Goal: Task Accomplishment & Management: Complete application form

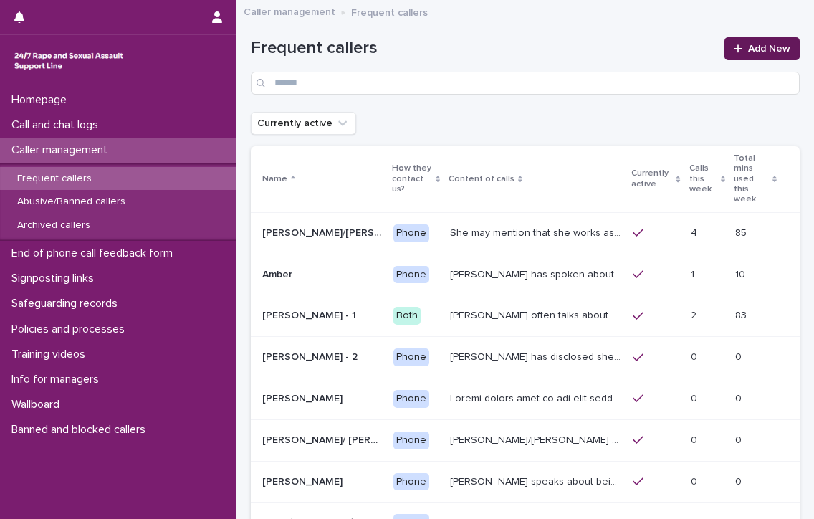
click at [758, 49] on span "Add New" at bounding box center [769, 49] width 42 height 10
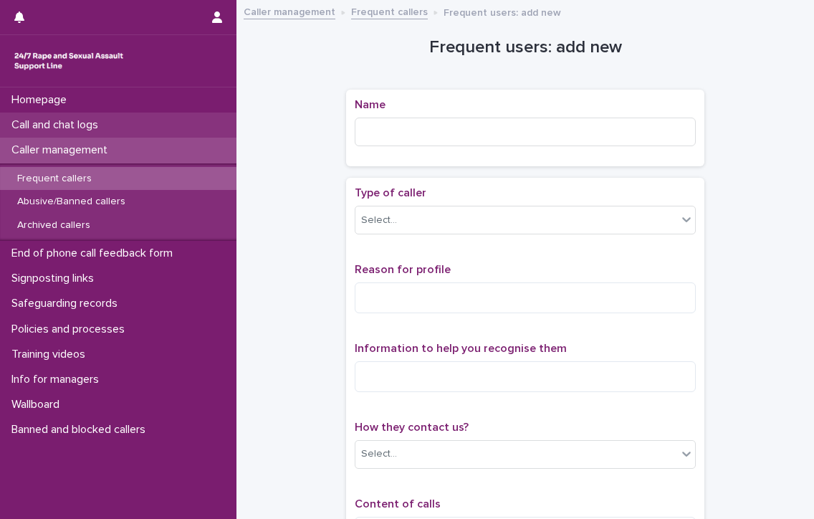
click at [92, 119] on p "Call and chat logs" at bounding box center [58, 125] width 104 height 14
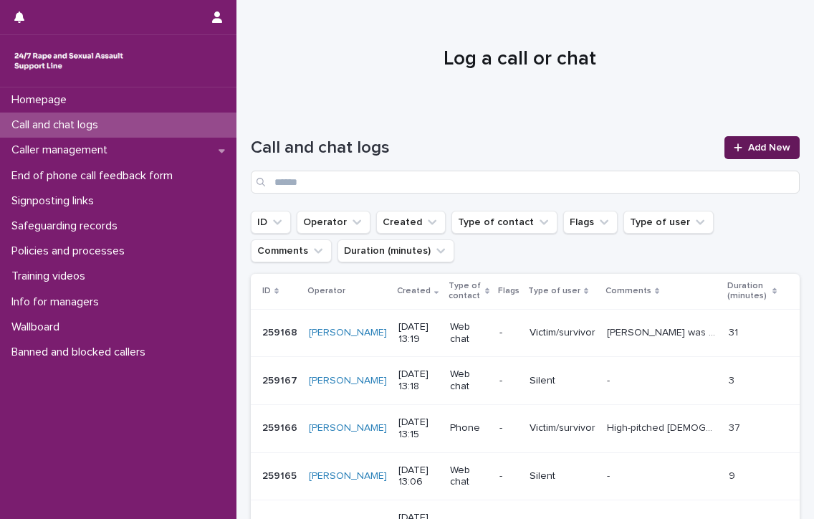
click at [754, 147] on span "Add New" at bounding box center [769, 148] width 42 height 10
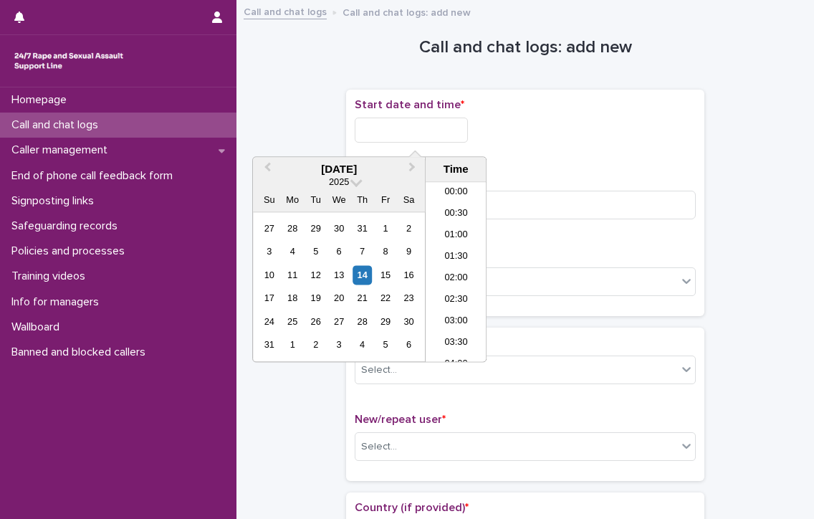
click at [440, 131] on input "text" at bounding box center [411, 129] width 113 height 25
click at [451, 268] on li "13:00" at bounding box center [455, 271] width 61 height 21
click at [446, 126] on input "**********" at bounding box center [411, 129] width 113 height 25
type input "**********"
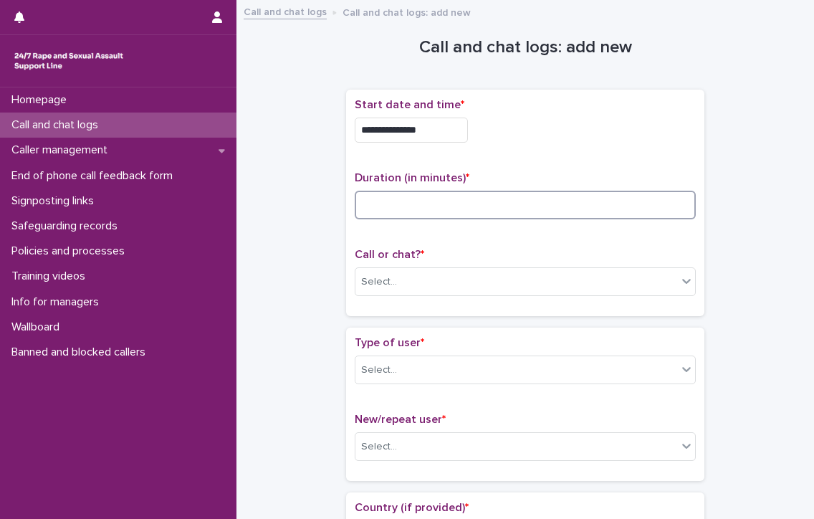
click at [512, 199] on input at bounding box center [525, 205] width 341 height 29
type input "*"
click at [513, 277] on div "Select..." at bounding box center [516, 282] width 322 height 24
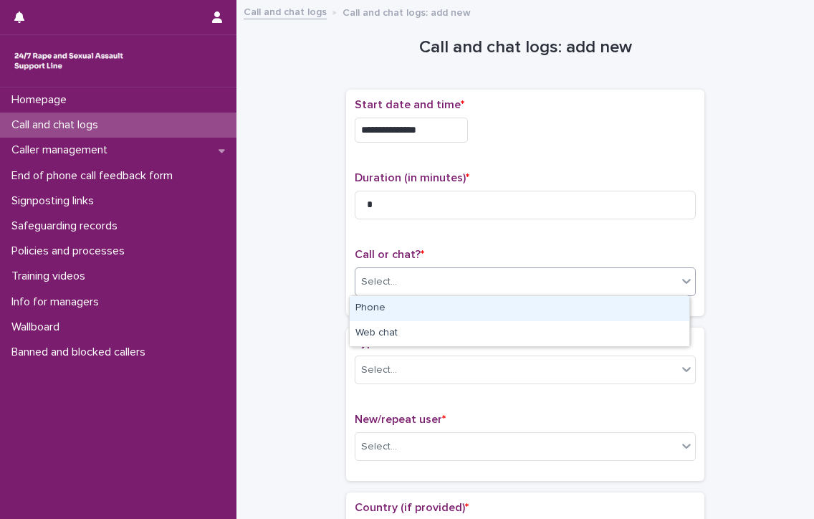
click at [490, 310] on div "Phone" at bounding box center [520, 308] width 340 height 25
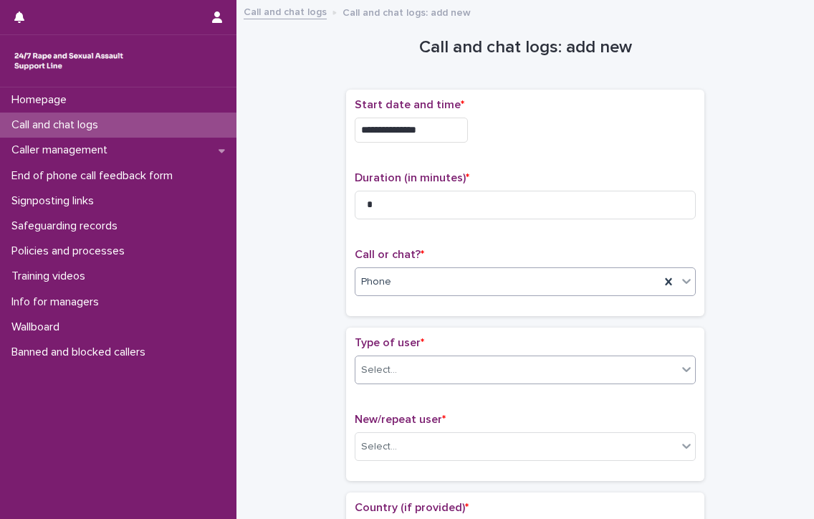
click at [476, 369] on div "Select..." at bounding box center [516, 370] width 322 height 24
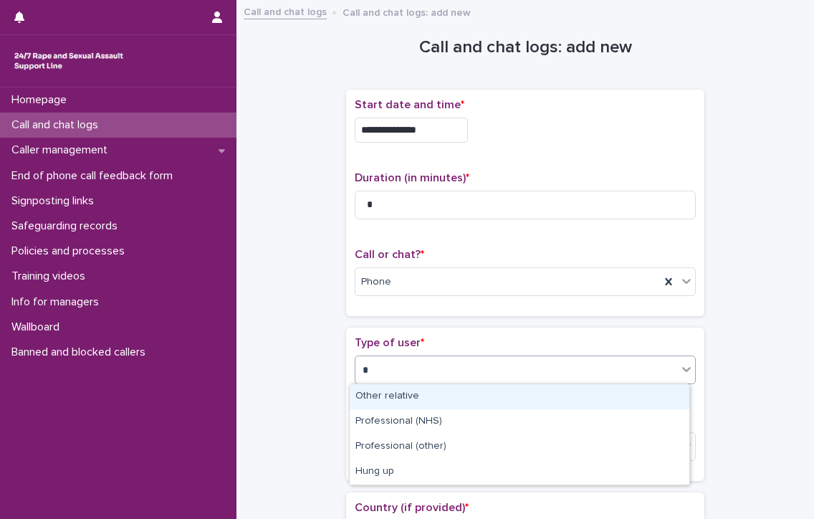
type input "**"
click at [447, 398] on div "Hung up" at bounding box center [520, 396] width 340 height 25
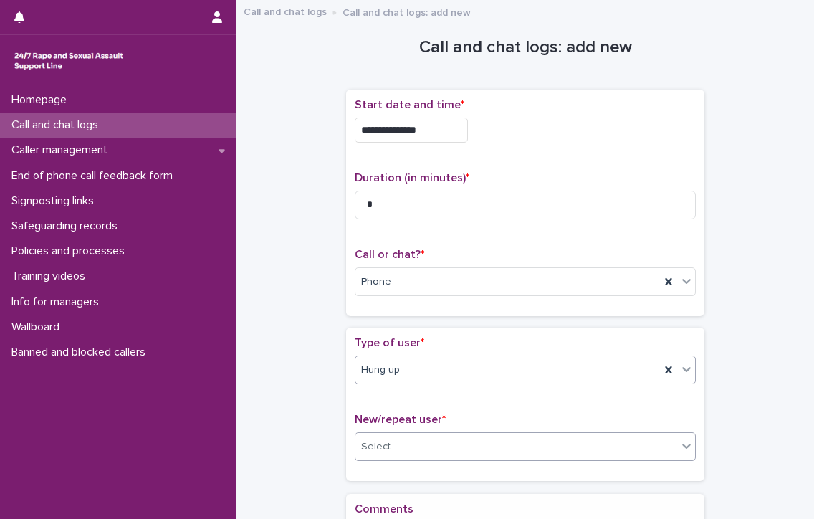
click at [436, 435] on div "Select..." at bounding box center [516, 447] width 322 height 24
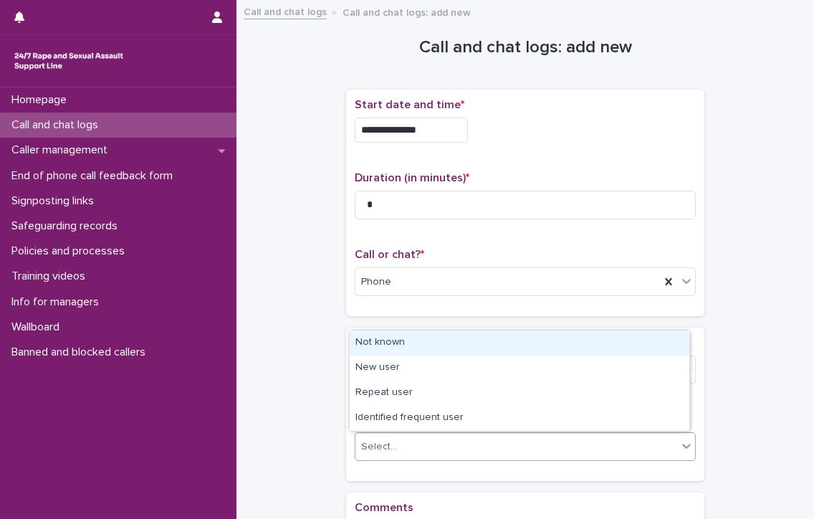
click at [364, 342] on div "Not known" at bounding box center [520, 342] width 340 height 25
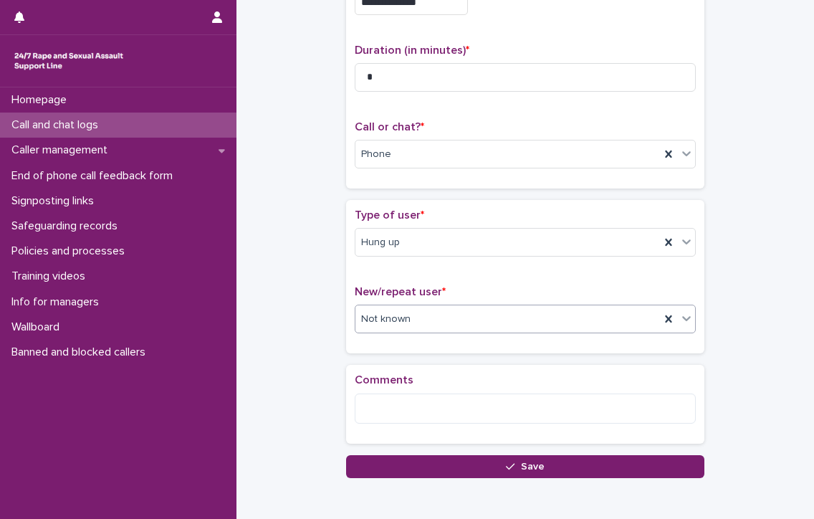
scroll to position [198, 0]
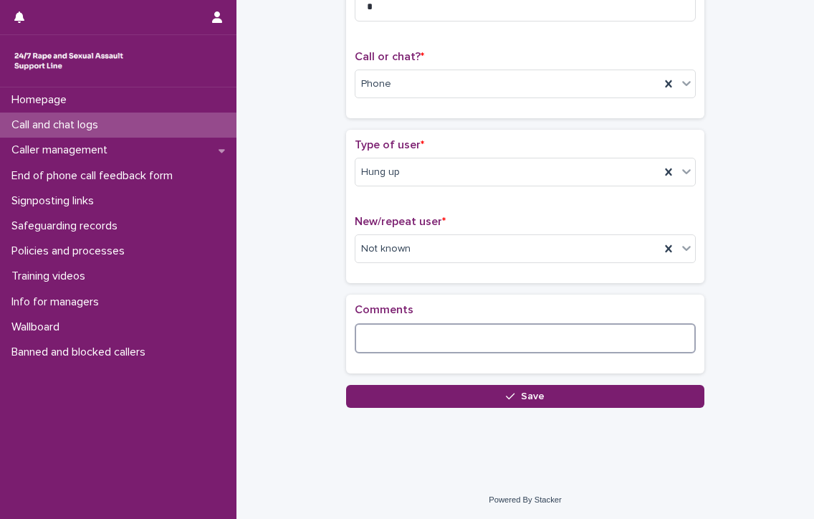
click at [364, 339] on textarea at bounding box center [525, 338] width 341 height 31
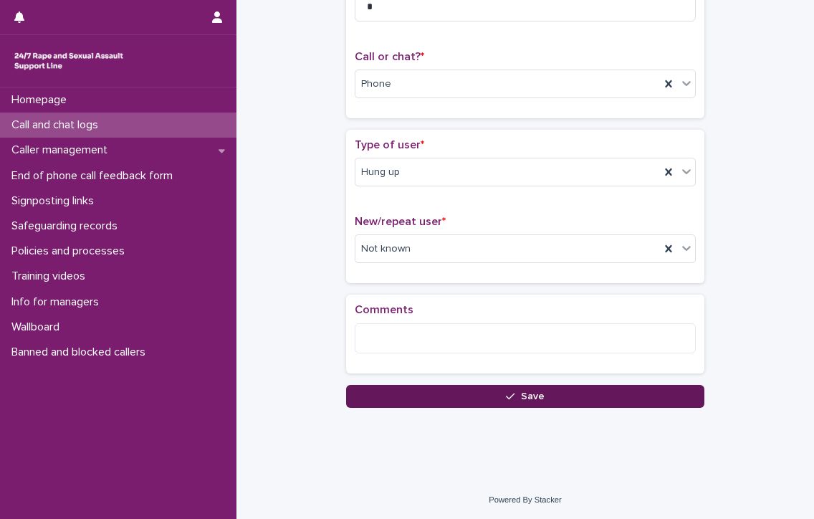
click at [521, 391] on span "Save" at bounding box center [533, 396] width 24 height 10
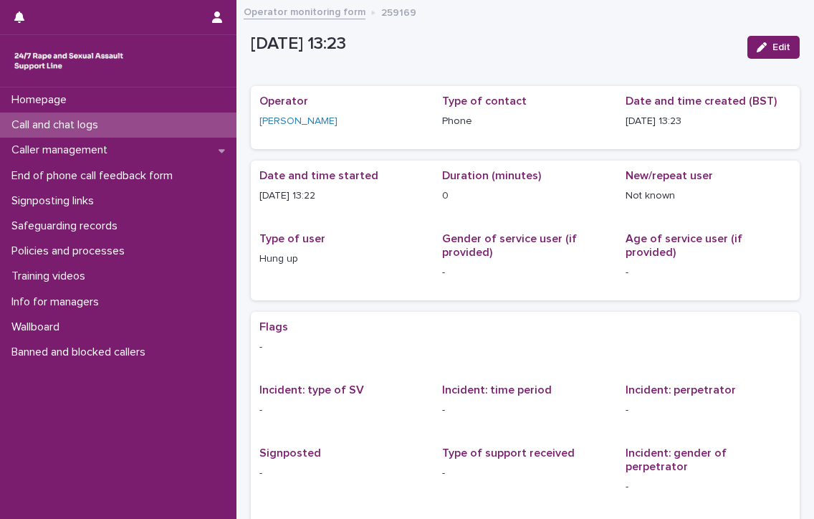
click at [69, 119] on p "Call and chat logs" at bounding box center [58, 125] width 104 height 14
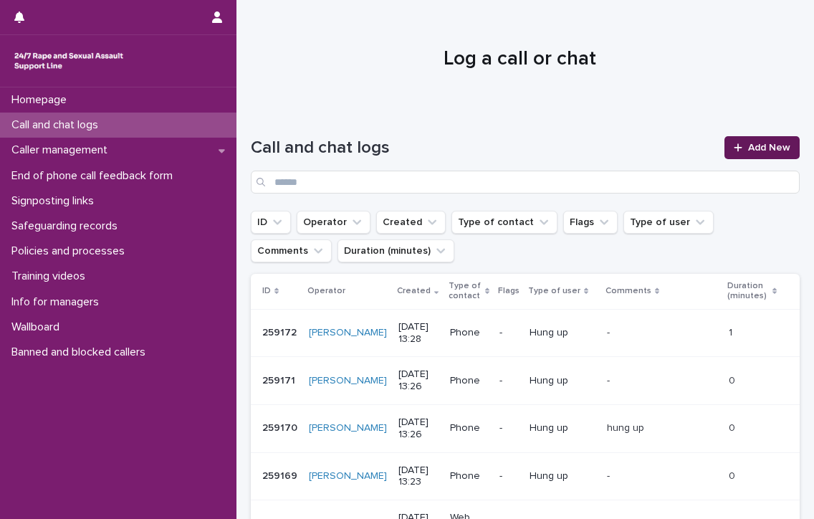
click at [733, 144] on icon at bounding box center [737, 148] width 9 height 10
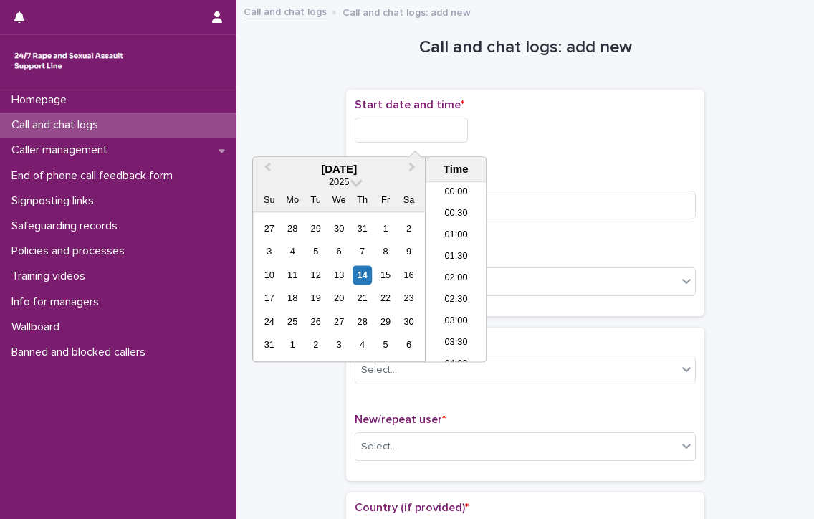
click at [429, 130] on input "text" at bounding box center [411, 129] width 113 height 25
click at [457, 289] on li "13:30" at bounding box center [455, 293] width 61 height 21
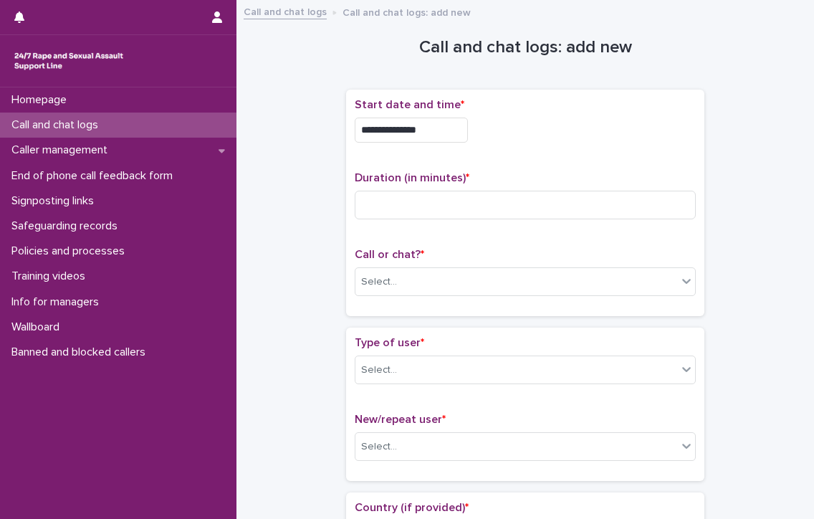
click at [456, 127] on input "**********" at bounding box center [411, 129] width 113 height 25
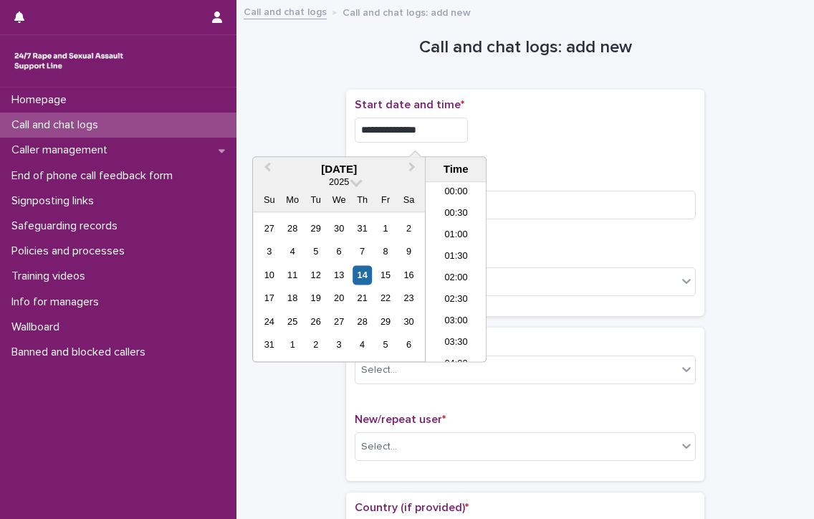
scroll to position [501, 0]
type input "**********"
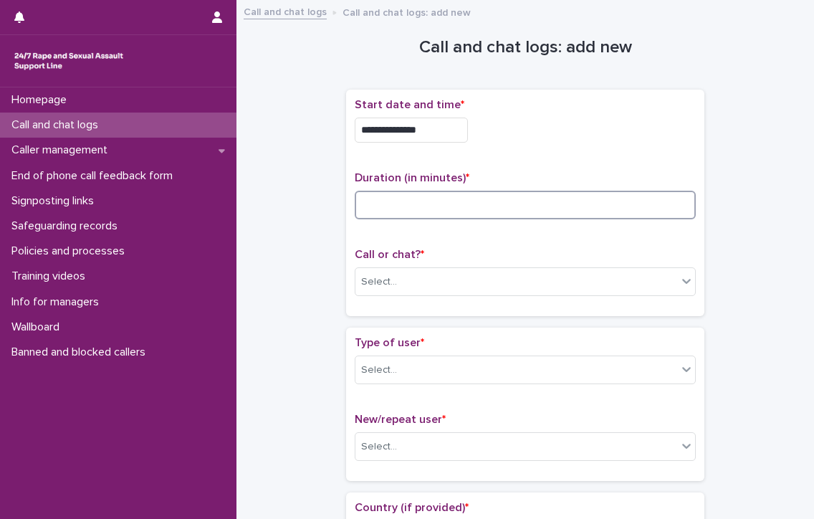
click at [578, 208] on input at bounding box center [525, 205] width 341 height 29
type input "*"
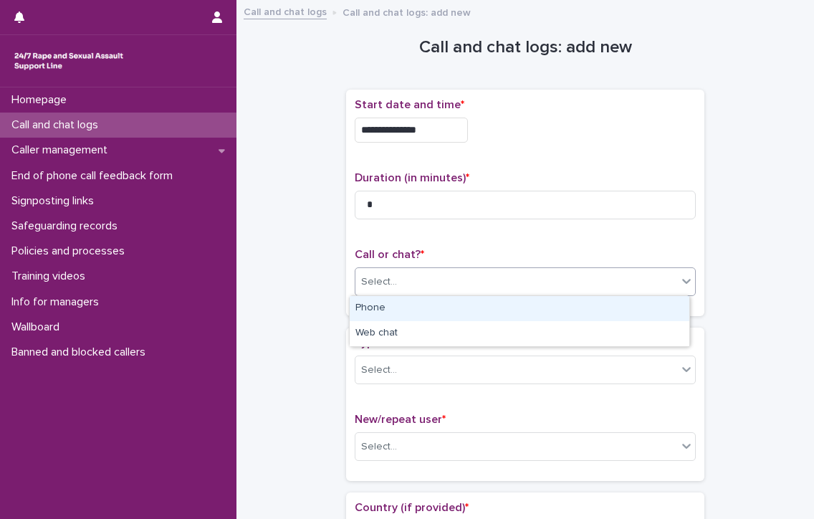
click at [544, 275] on div "Select..." at bounding box center [516, 282] width 322 height 24
click at [441, 309] on div "Phone" at bounding box center [520, 308] width 340 height 25
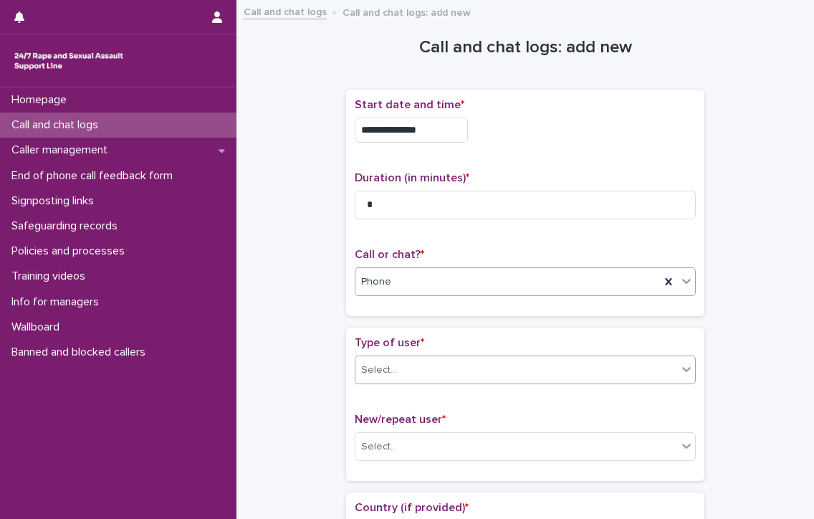
click at [448, 369] on div "Select..." at bounding box center [516, 370] width 322 height 24
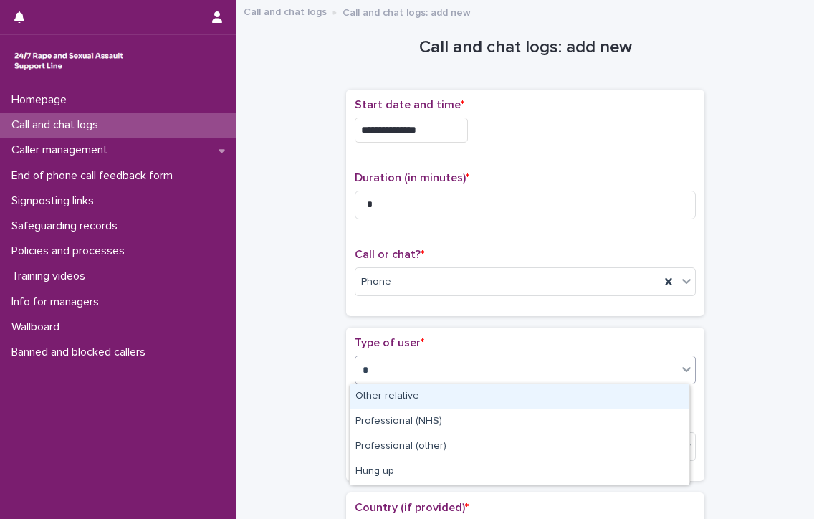
type input "**"
click at [451, 395] on div "Hung up" at bounding box center [520, 396] width 340 height 25
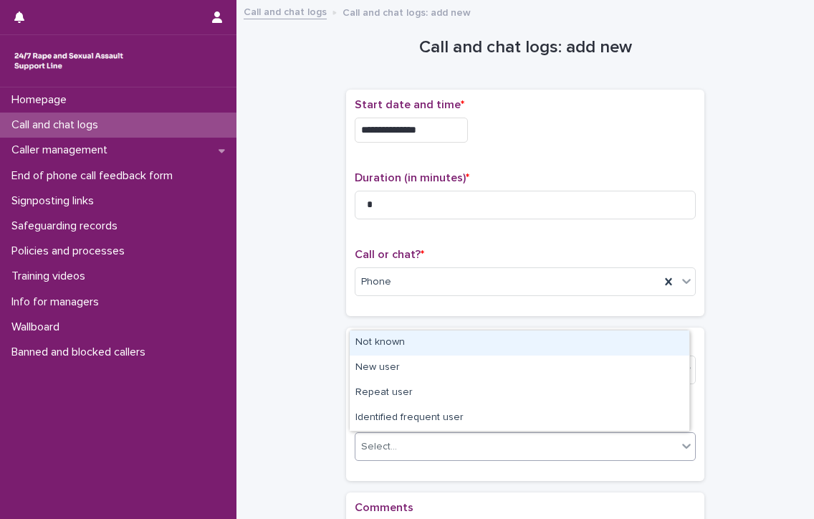
click at [451, 444] on div "Select..." at bounding box center [516, 447] width 322 height 24
click at [375, 343] on div "Not known" at bounding box center [520, 342] width 340 height 25
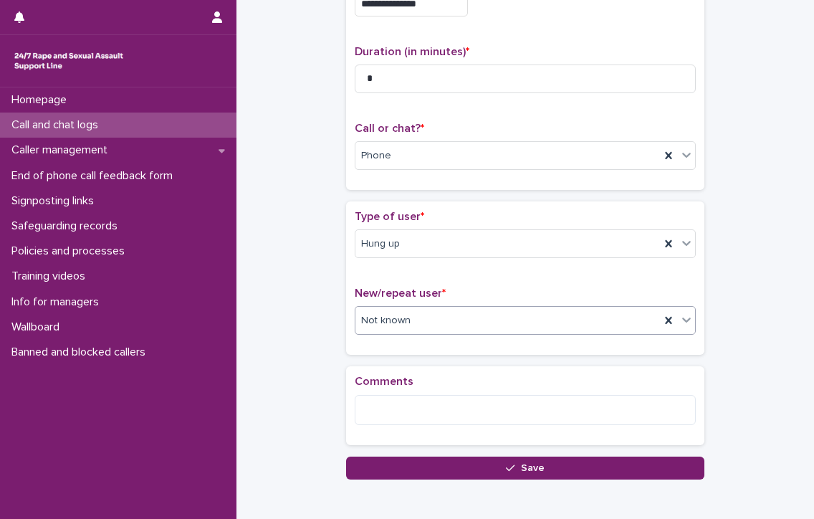
scroll to position [198, 0]
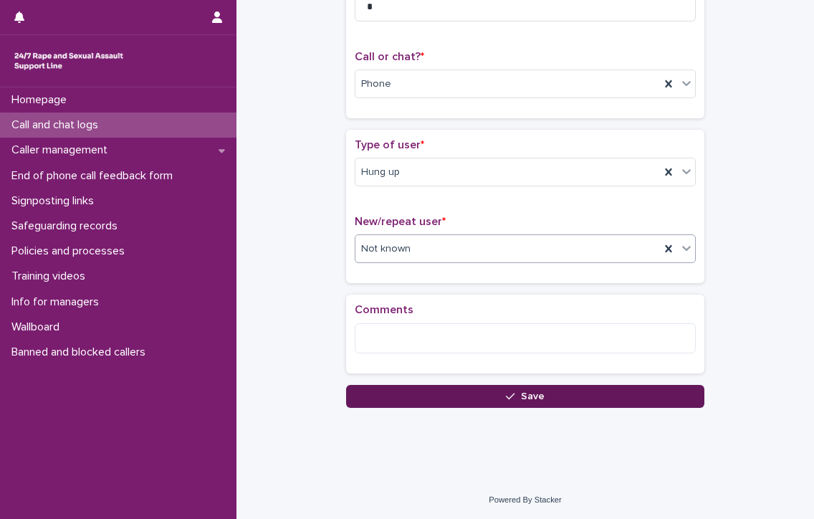
click at [527, 391] on span "Save" at bounding box center [533, 396] width 24 height 10
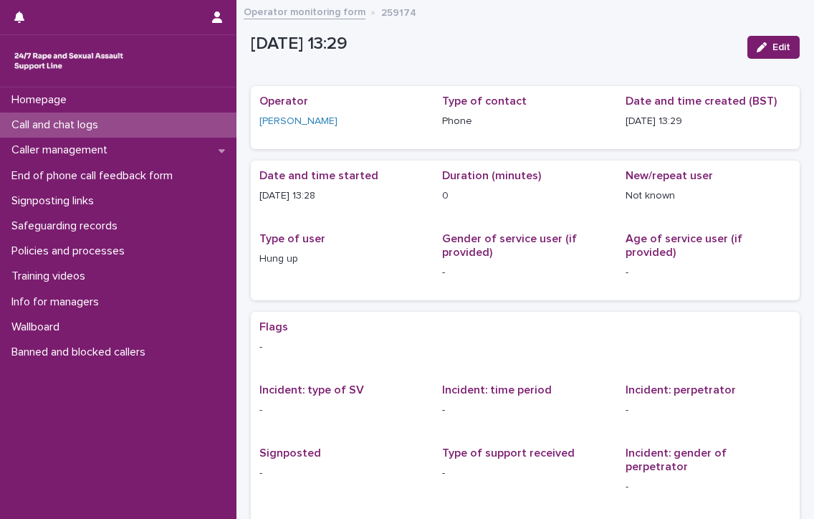
click at [19, 120] on p "Call and chat logs" at bounding box center [58, 125] width 104 height 14
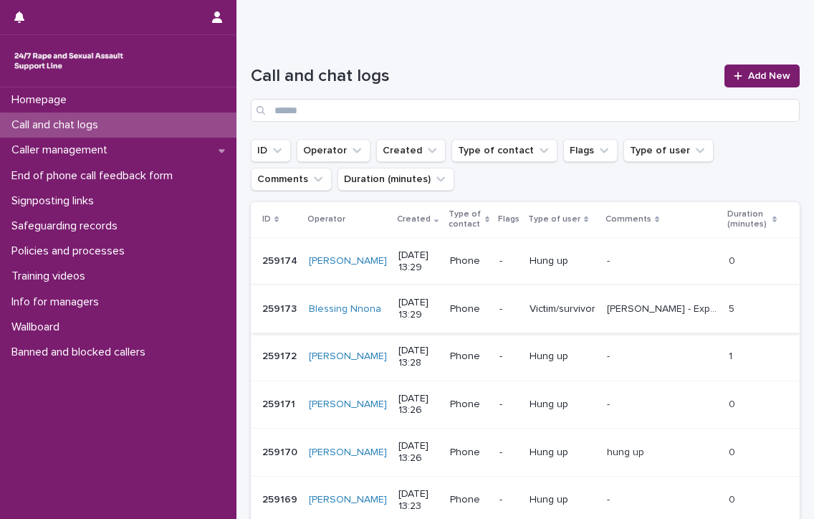
scroll to position [143, 0]
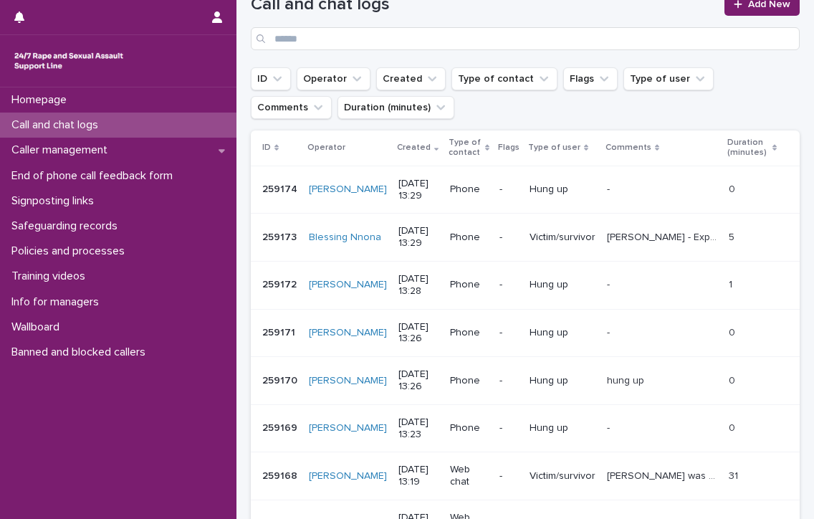
click at [25, 122] on p "Call and chat logs" at bounding box center [58, 125] width 104 height 14
click at [36, 430] on div "Homepage Call and chat logs Caller management End of phone call feedback form S…" at bounding box center [118, 302] width 236 height 431
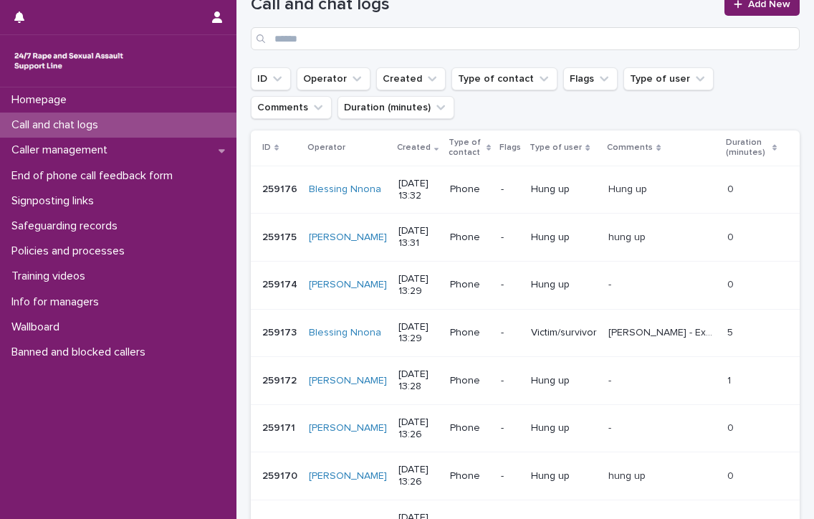
scroll to position [0, 0]
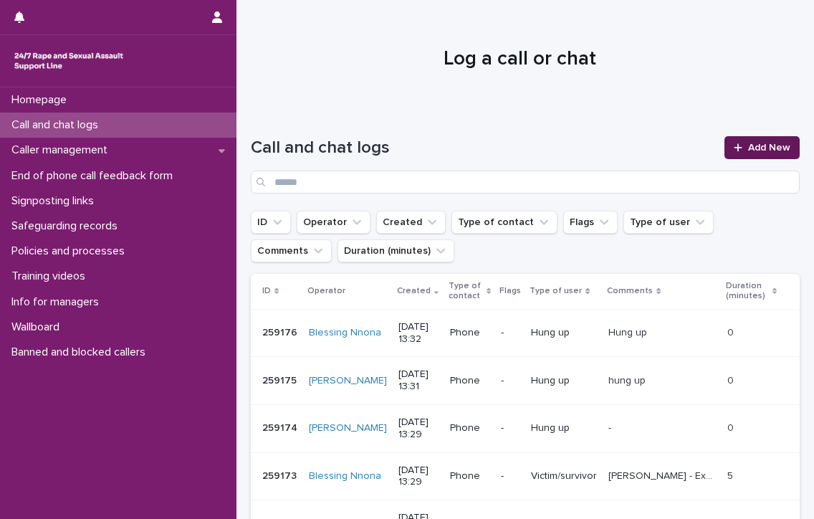
click at [743, 140] on link "Add New" at bounding box center [761, 147] width 75 height 23
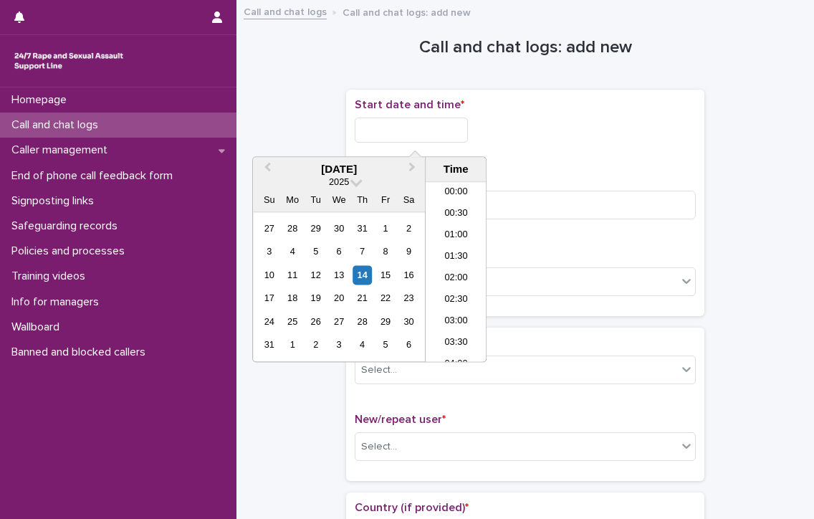
click at [415, 134] on input "text" at bounding box center [411, 129] width 113 height 25
click at [461, 266] on li "13:30" at bounding box center [455, 271] width 61 height 21
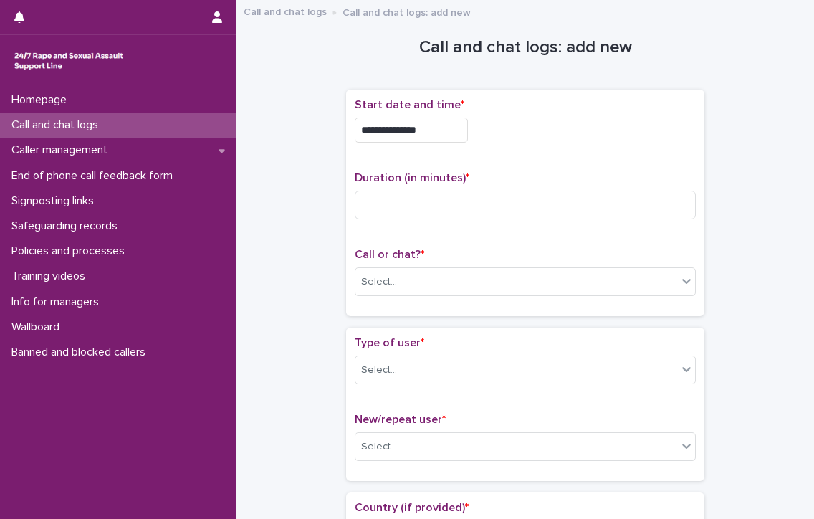
click at [458, 128] on input "**********" at bounding box center [411, 129] width 113 height 25
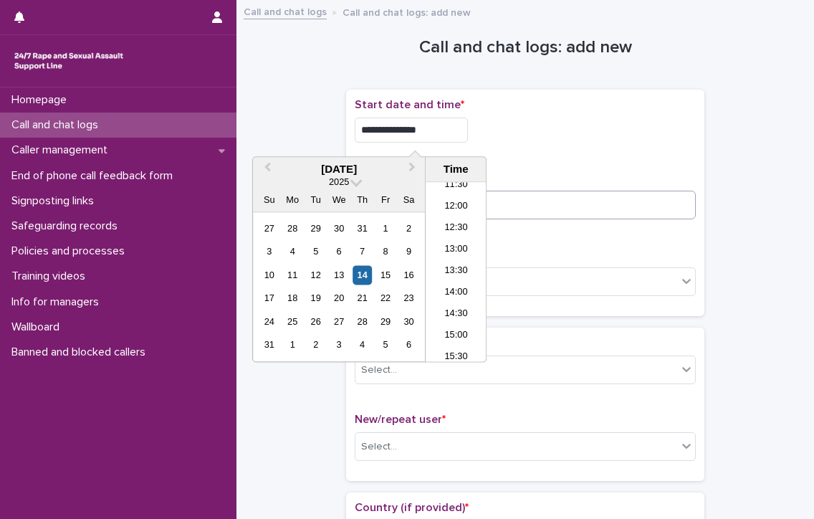
type input "**********"
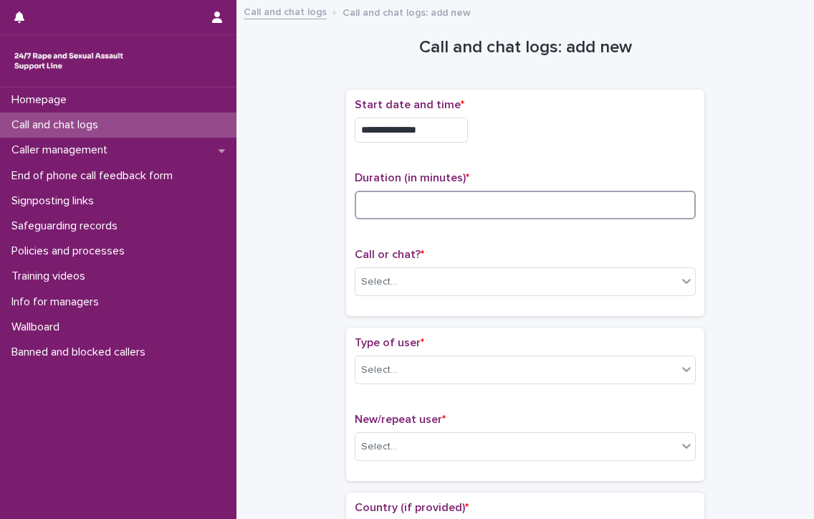
click at [562, 200] on input at bounding box center [525, 205] width 341 height 29
type input "*"
click at [458, 286] on div "Select..." at bounding box center [516, 282] width 322 height 24
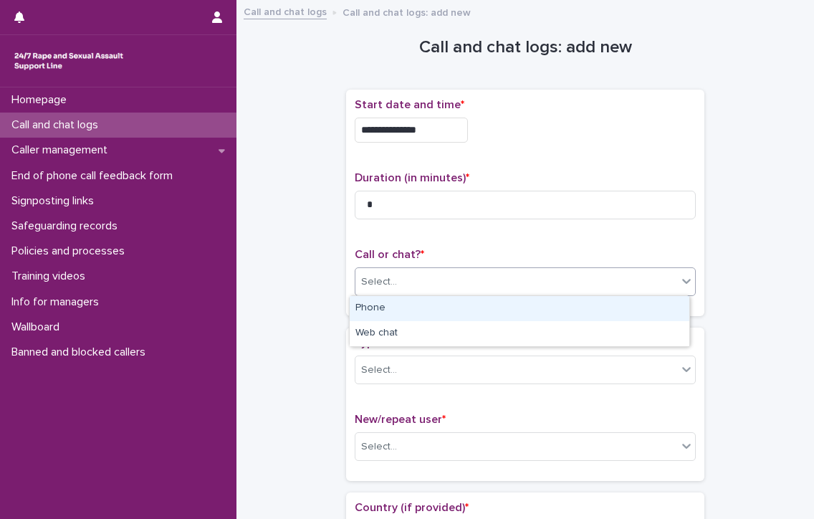
click at [440, 306] on div "Phone" at bounding box center [520, 308] width 340 height 25
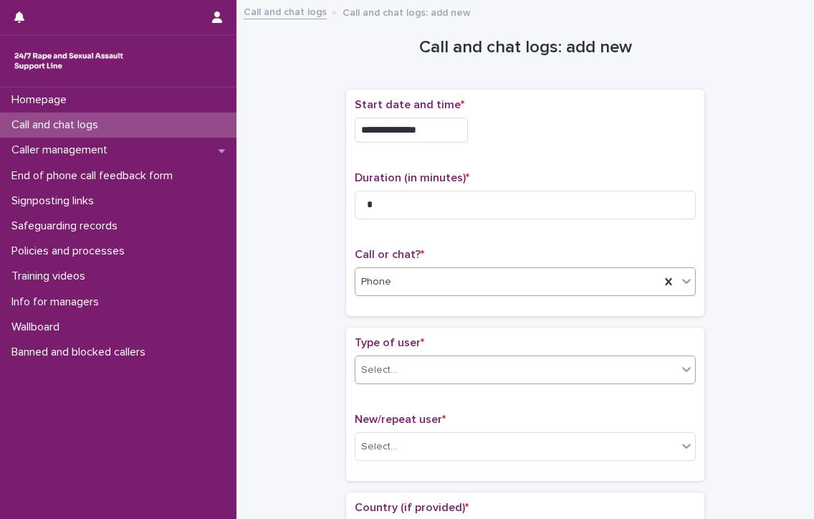
click at [425, 366] on div "Select..." at bounding box center [516, 370] width 322 height 24
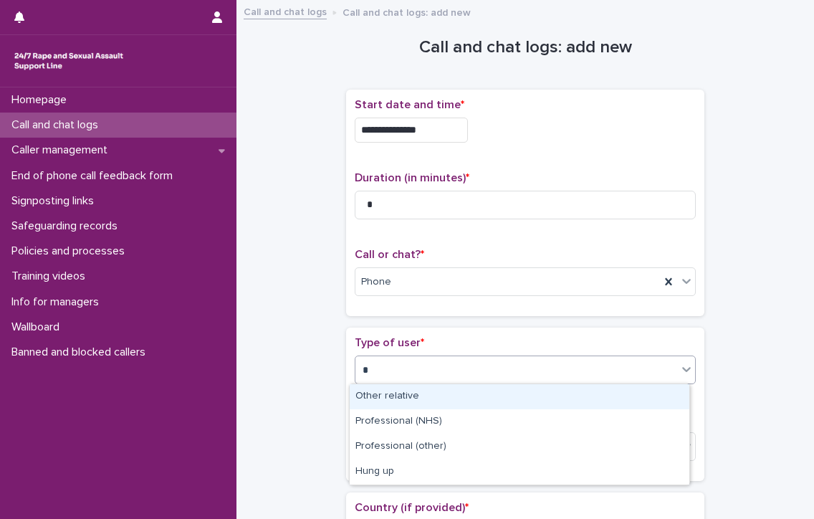
type input "**"
click at [429, 395] on div "Hung up" at bounding box center [520, 396] width 340 height 25
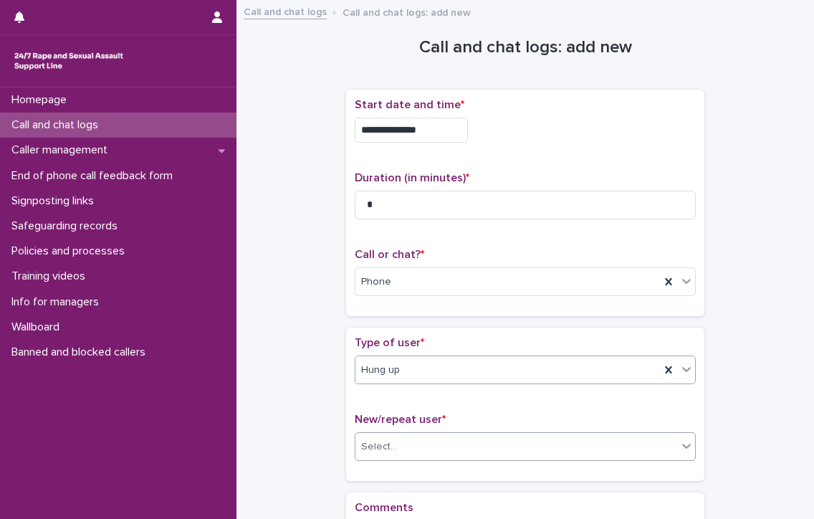
click at [477, 446] on div "Select..." at bounding box center [516, 447] width 322 height 24
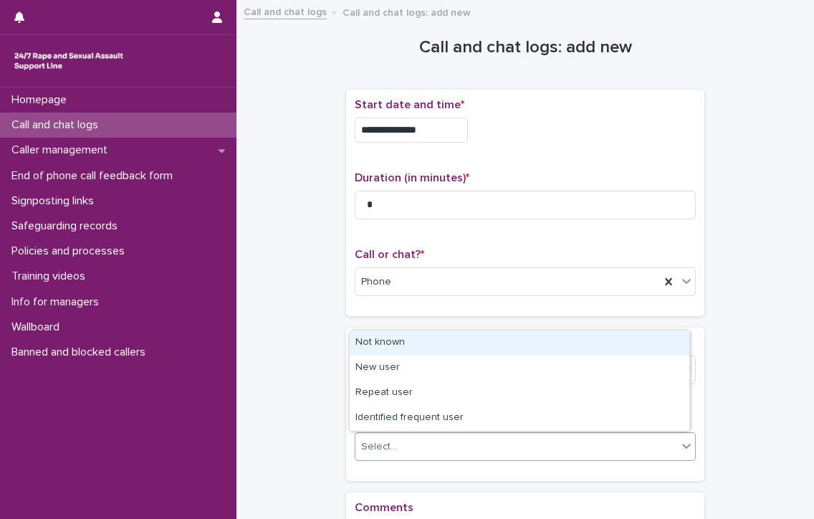
click at [384, 340] on div "Not known" at bounding box center [520, 342] width 340 height 25
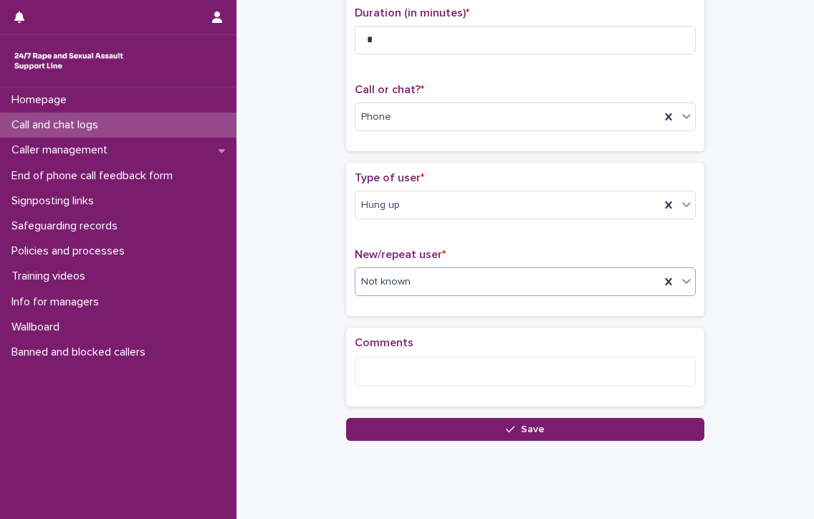
scroll to position [198, 0]
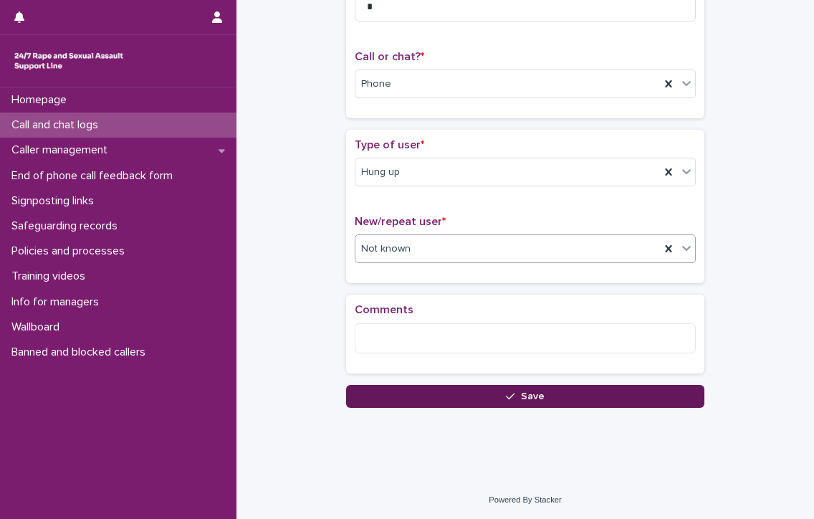
click at [466, 395] on button "Save" at bounding box center [525, 396] width 358 height 23
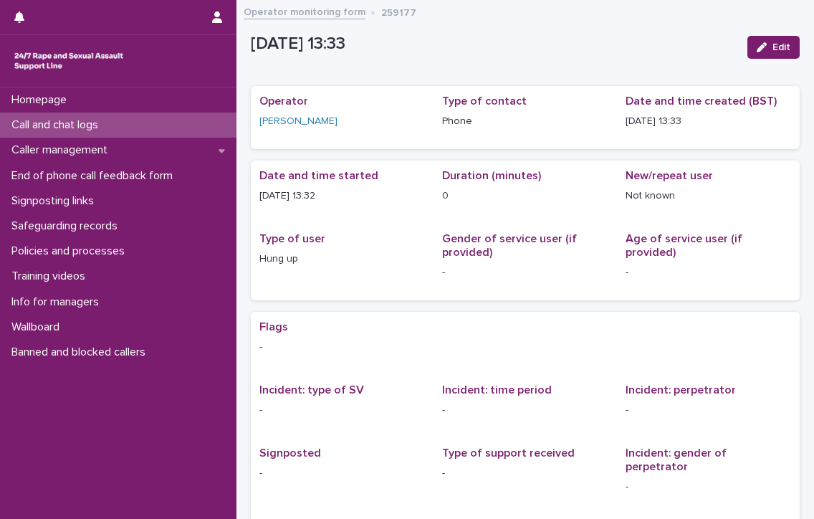
click at [82, 120] on p "Call and chat logs" at bounding box center [58, 125] width 104 height 14
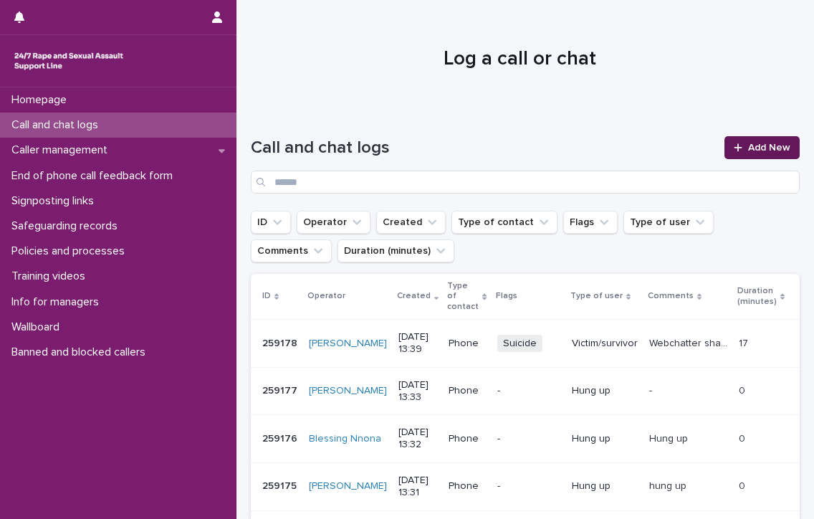
click at [733, 143] on icon at bounding box center [737, 148] width 9 height 10
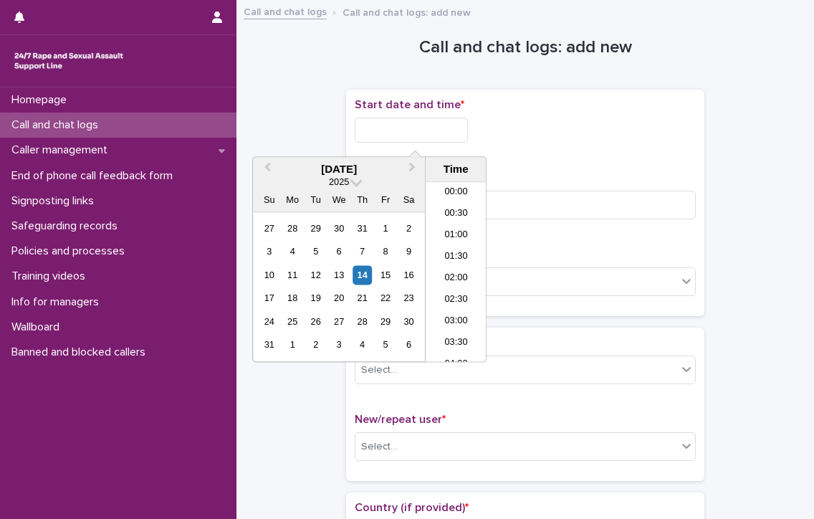
click at [383, 125] on input "text" at bounding box center [411, 129] width 113 height 25
click at [443, 264] on li "13:30" at bounding box center [455, 271] width 61 height 21
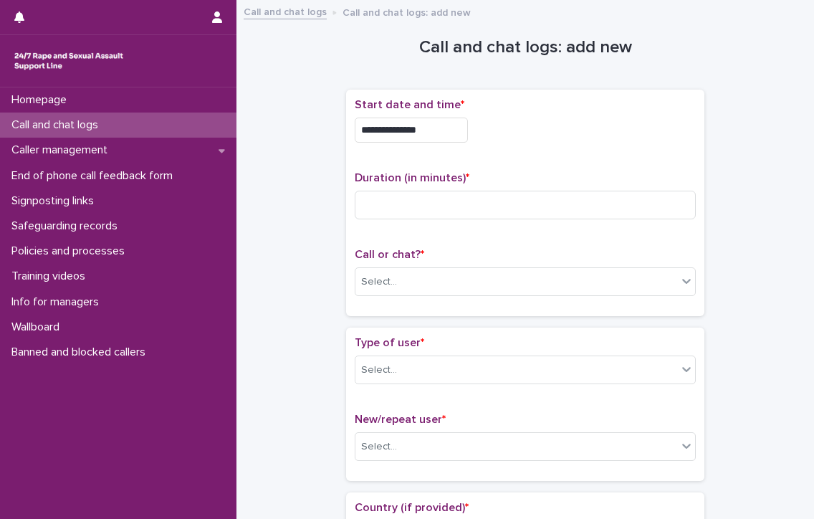
click at [436, 133] on input "**********" at bounding box center [411, 129] width 113 height 25
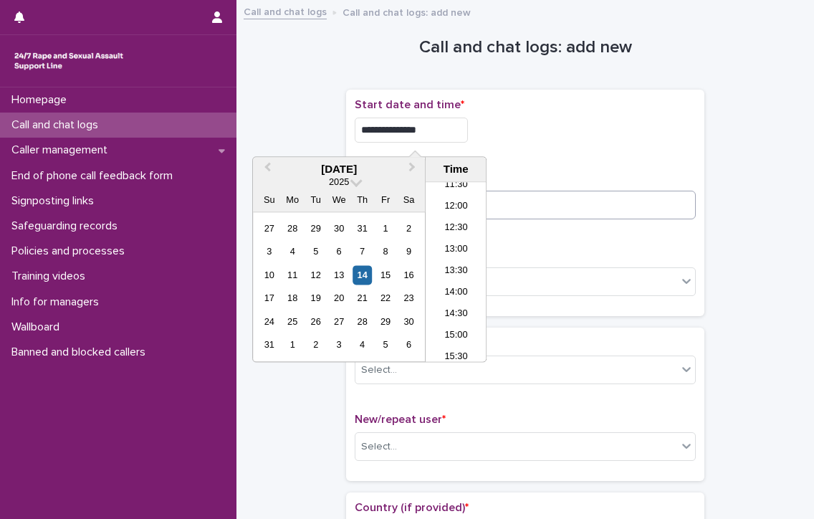
type input "**********"
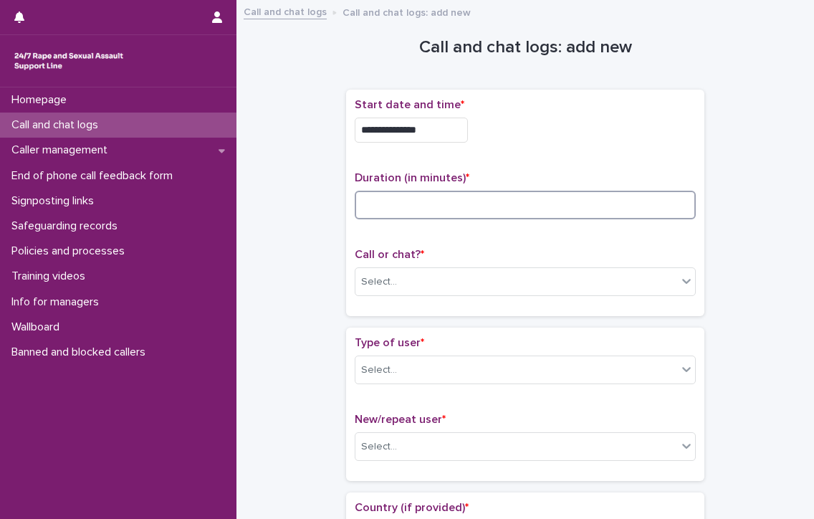
click at [607, 212] on input at bounding box center [525, 205] width 341 height 29
type input "*"
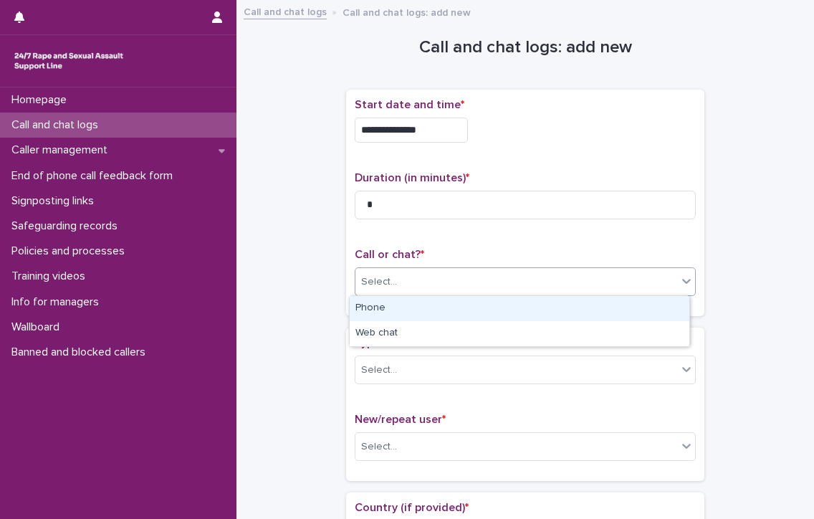
click at [441, 279] on div "Select..." at bounding box center [516, 282] width 322 height 24
click at [412, 308] on div "Phone" at bounding box center [520, 308] width 340 height 25
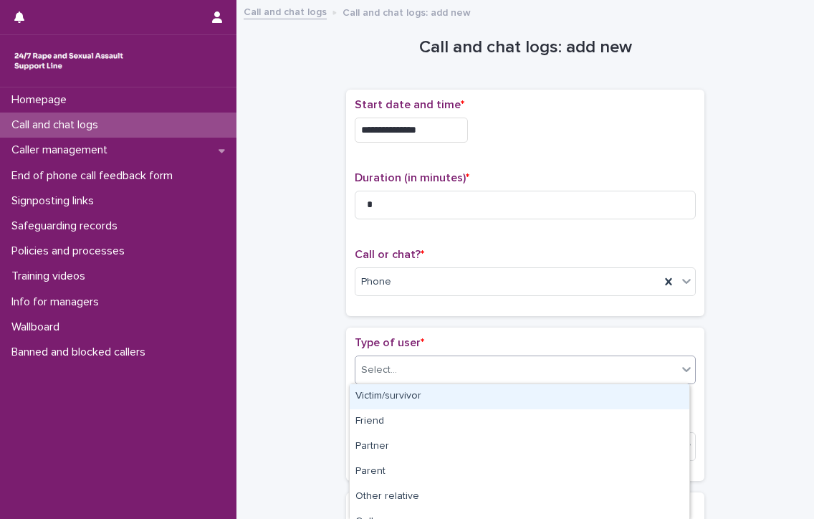
click at [410, 362] on div "Select..." at bounding box center [516, 370] width 322 height 24
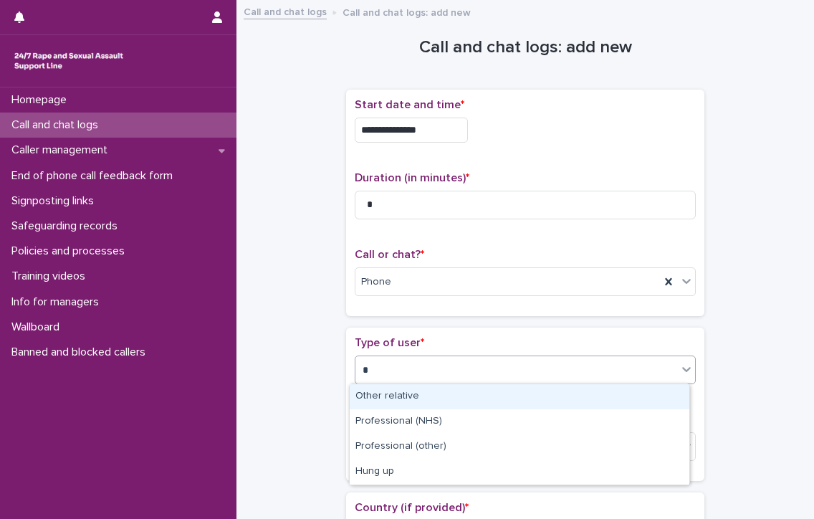
type input "**"
click at [397, 395] on div "Hung up" at bounding box center [520, 396] width 340 height 25
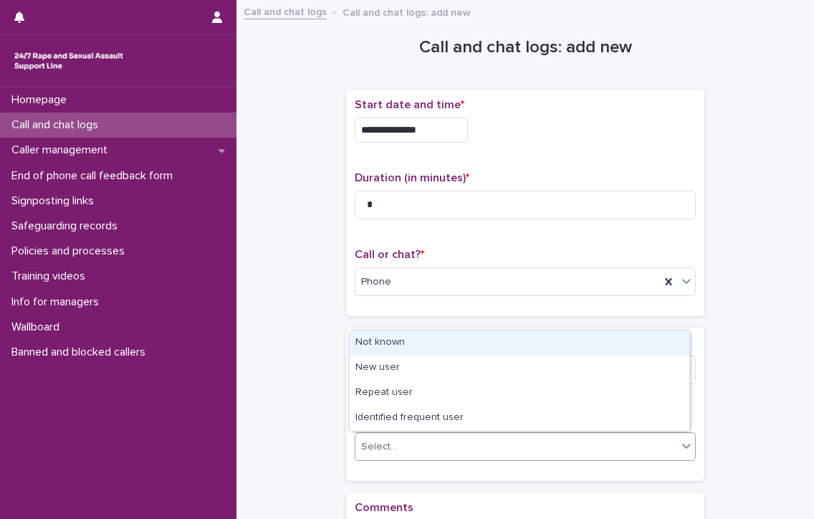
click at [395, 435] on div "Select..." at bounding box center [516, 447] width 322 height 24
click at [417, 340] on div "Not known" at bounding box center [520, 342] width 340 height 25
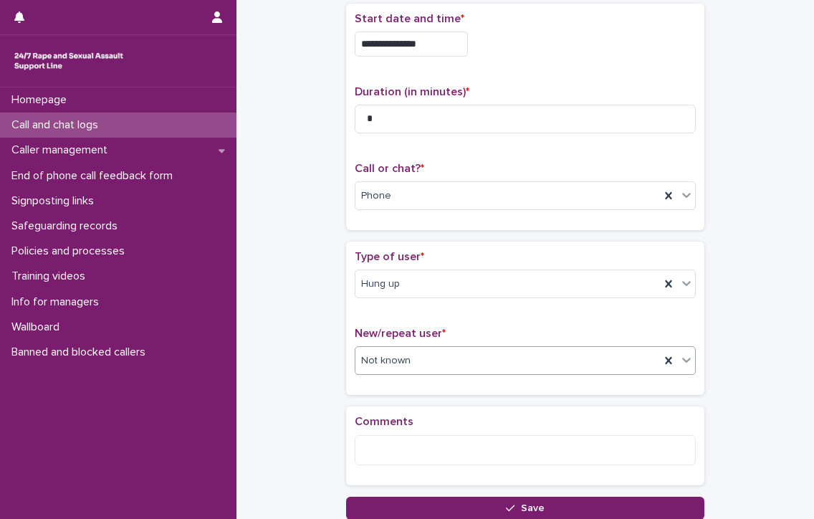
scroll to position [198, 0]
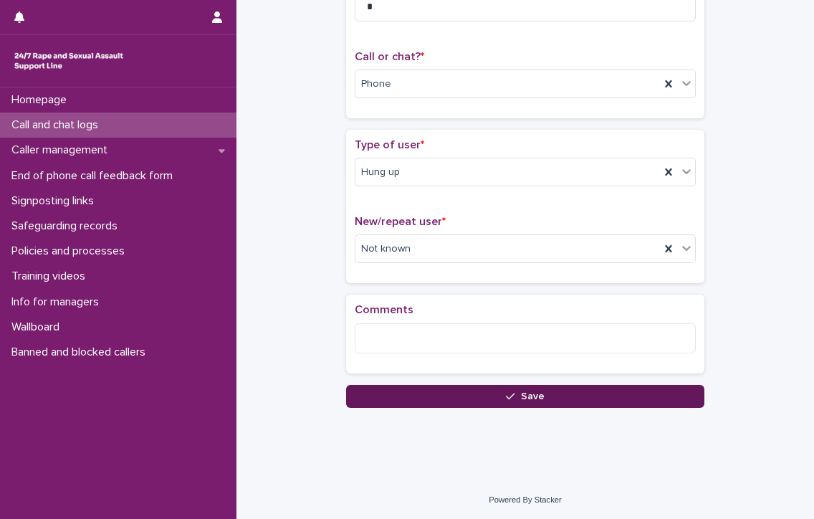
click at [442, 395] on button "Save" at bounding box center [525, 396] width 358 height 23
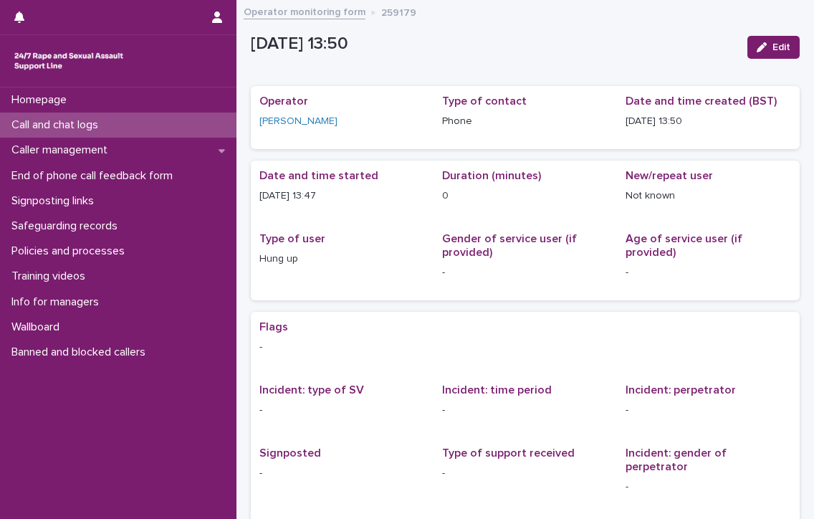
click at [44, 119] on p "Call and chat logs" at bounding box center [58, 125] width 104 height 14
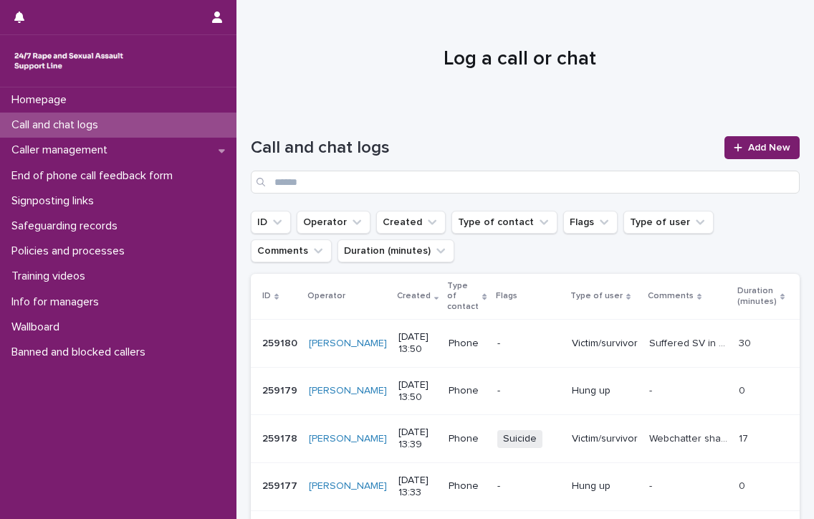
click at [60, 118] on p "Call and chat logs" at bounding box center [58, 125] width 104 height 14
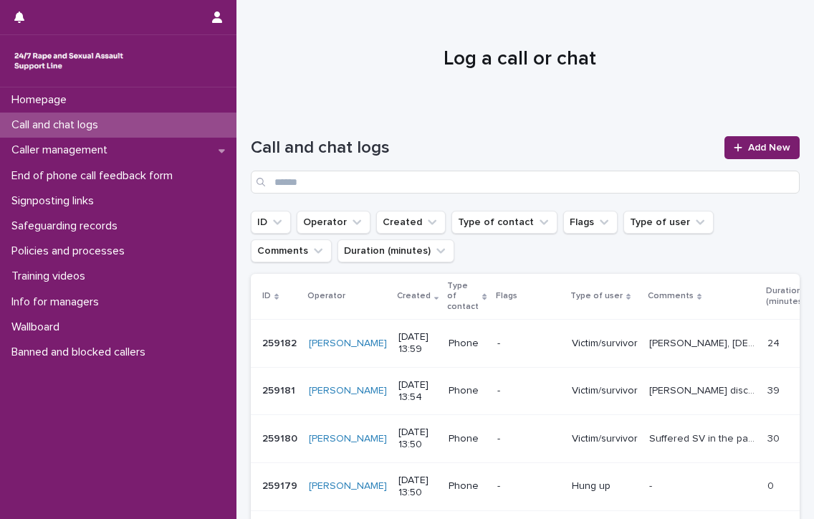
click at [0, 112] on link "Call and chat logs" at bounding box center [118, 124] width 236 height 25
click at [748, 145] on span "Add New" at bounding box center [769, 148] width 42 height 10
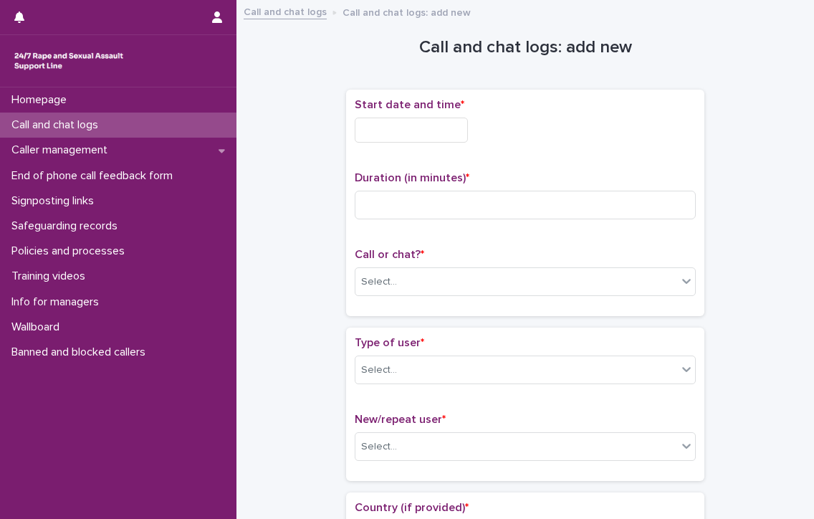
click at [418, 128] on input "text" at bounding box center [411, 129] width 113 height 25
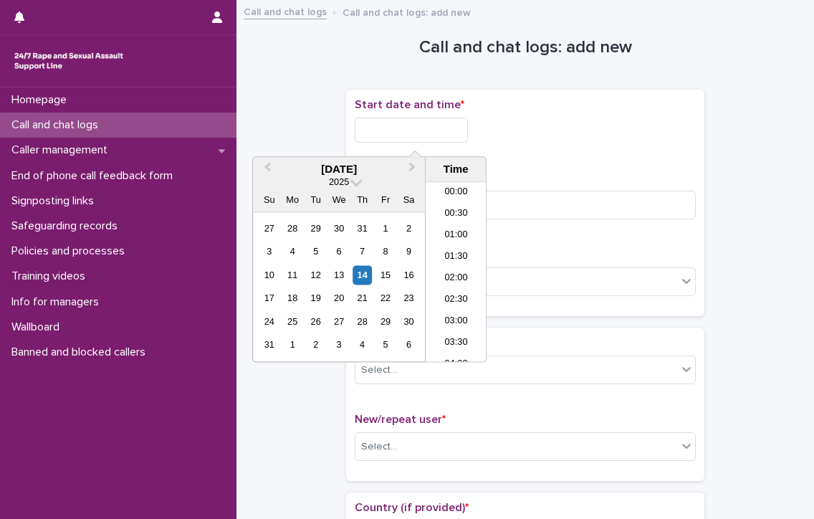
scroll to position [523, 0]
click at [438, 268] on li "14:00" at bounding box center [455, 271] width 61 height 21
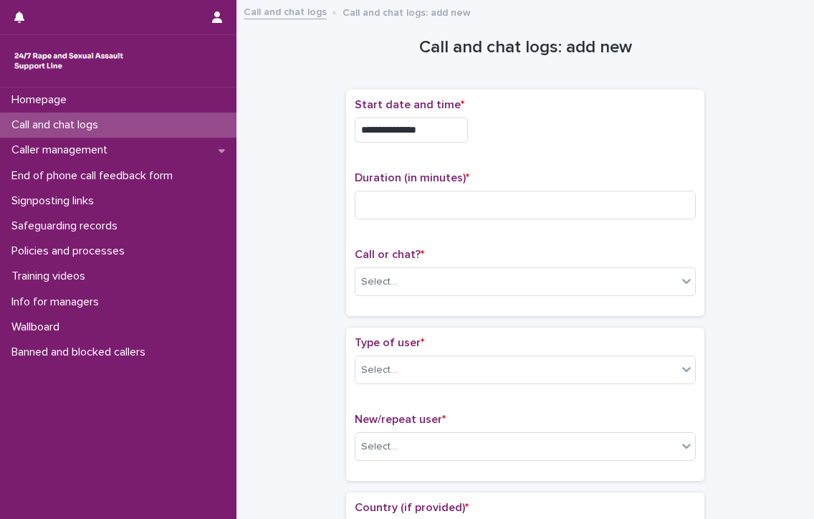
click at [431, 133] on input "**********" at bounding box center [411, 129] width 113 height 25
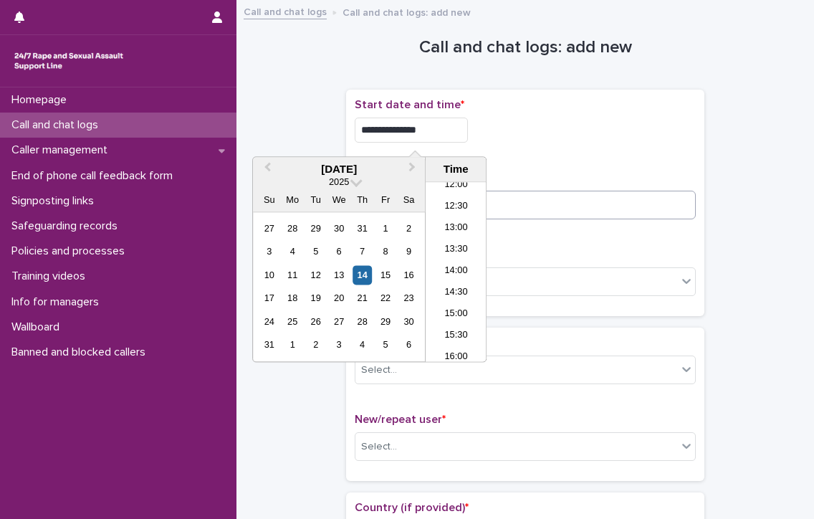
type input "**********"
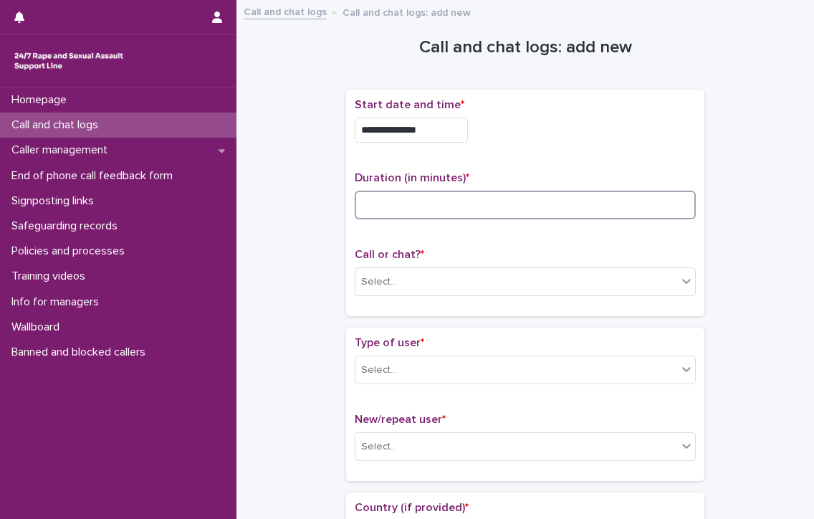
click at [576, 202] on input at bounding box center [525, 205] width 341 height 29
type input "*"
click at [550, 274] on div "Select..." at bounding box center [516, 282] width 322 height 24
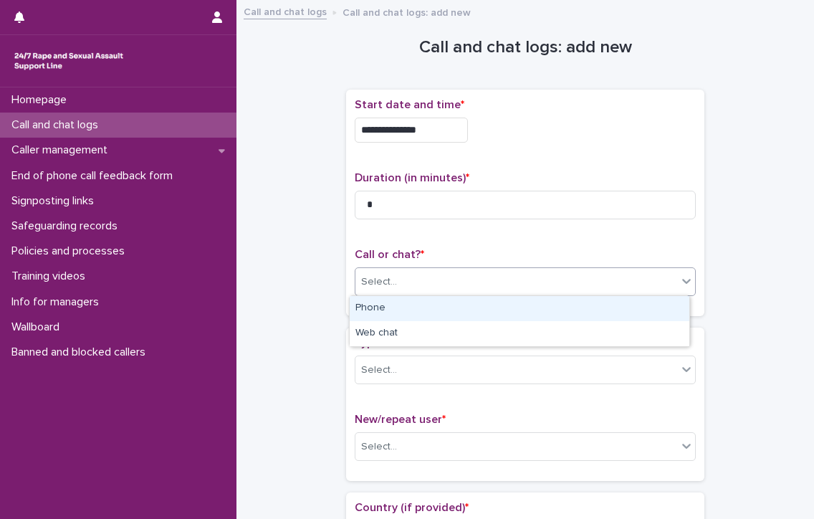
click at [416, 306] on div "Phone" at bounding box center [520, 308] width 340 height 25
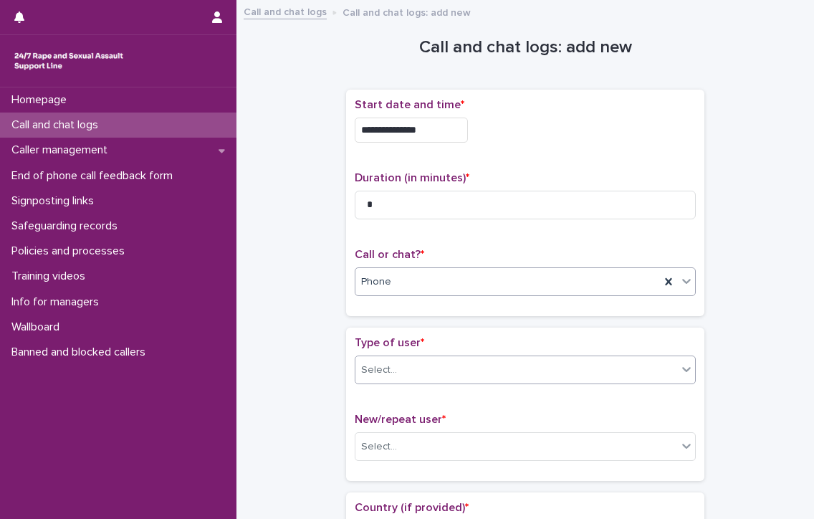
click at [418, 365] on div "Select..." at bounding box center [516, 370] width 322 height 24
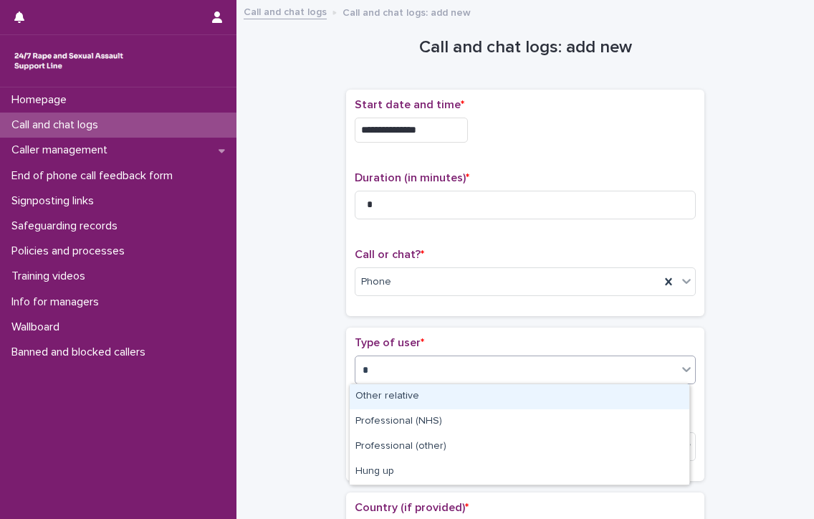
type input "**"
click at [413, 398] on div "Hung up" at bounding box center [520, 396] width 340 height 25
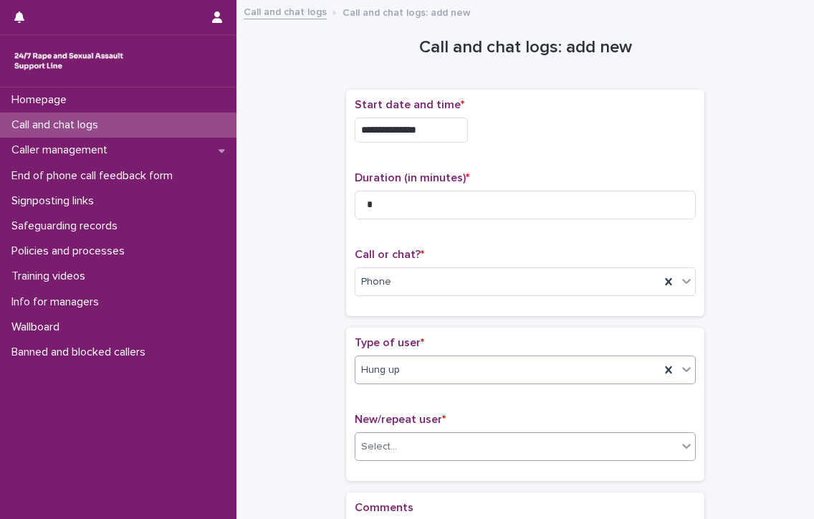
click at [420, 446] on div "Select..." at bounding box center [516, 447] width 322 height 24
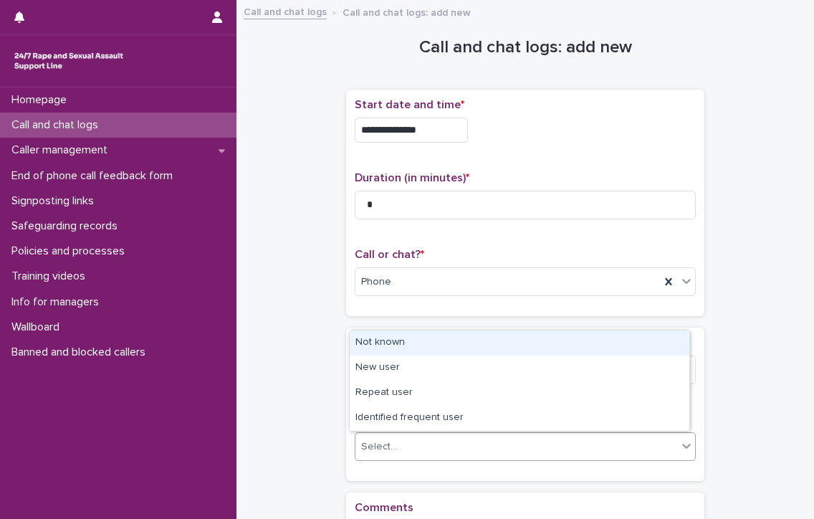
click at [436, 340] on div "Not known" at bounding box center [520, 342] width 340 height 25
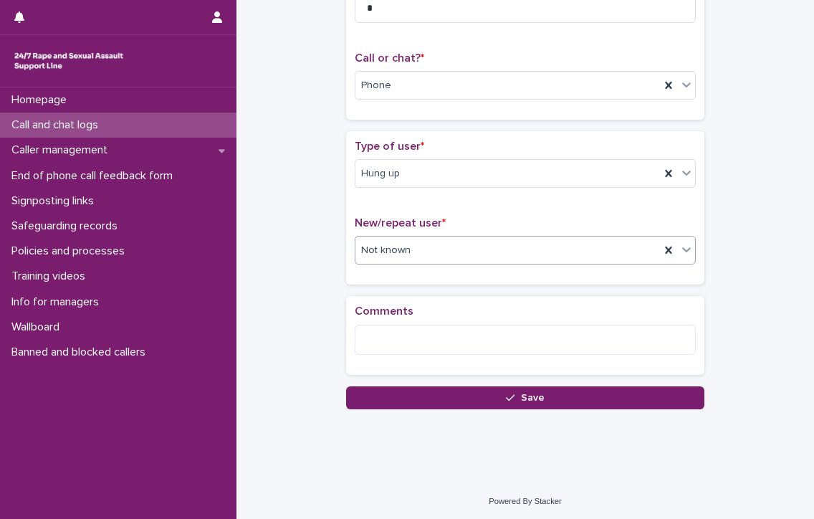
scroll to position [198, 0]
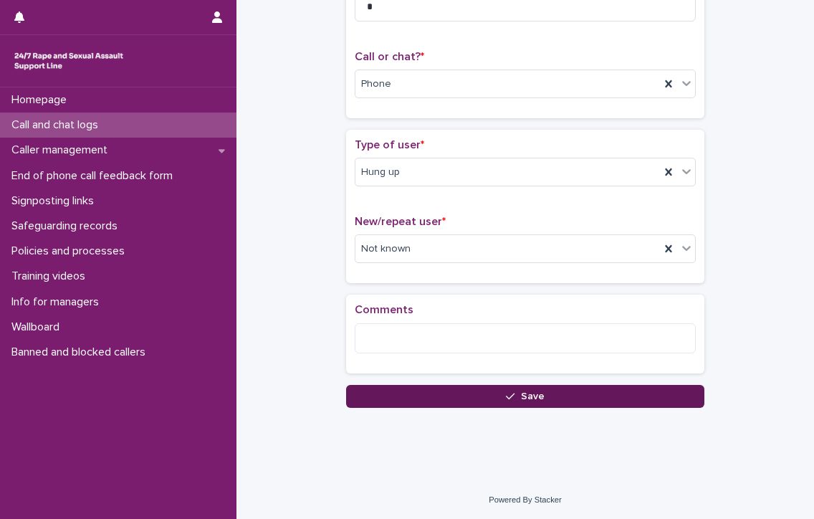
click at [450, 389] on button "Save" at bounding box center [525, 396] width 358 height 23
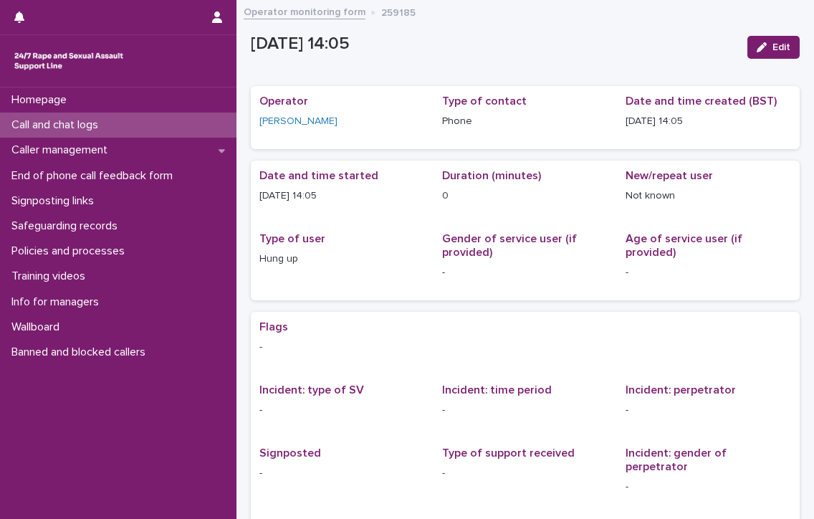
click at [35, 120] on p "Call and chat logs" at bounding box center [58, 125] width 104 height 14
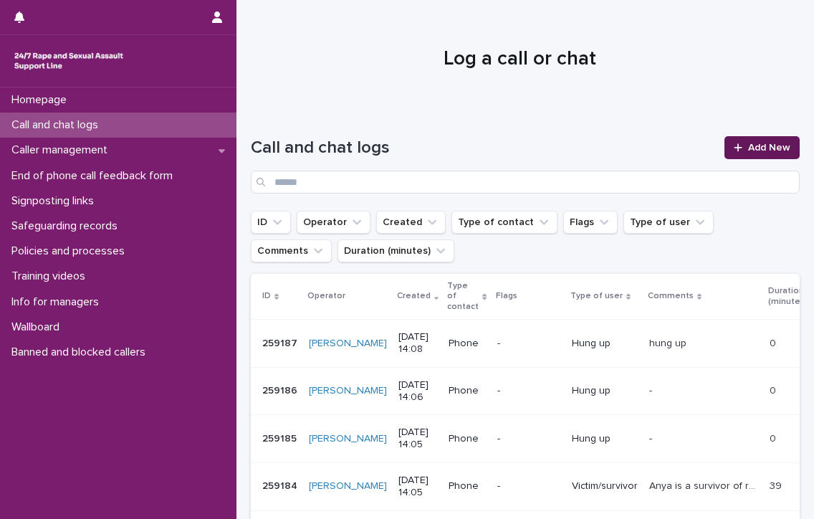
click at [742, 140] on link "Add New" at bounding box center [761, 147] width 75 height 23
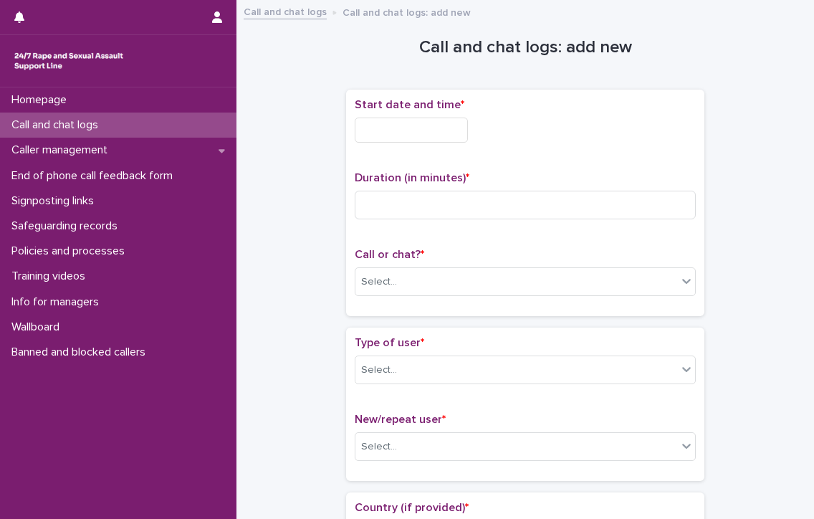
click at [435, 134] on input "text" at bounding box center [411, 129] width 113 height 25
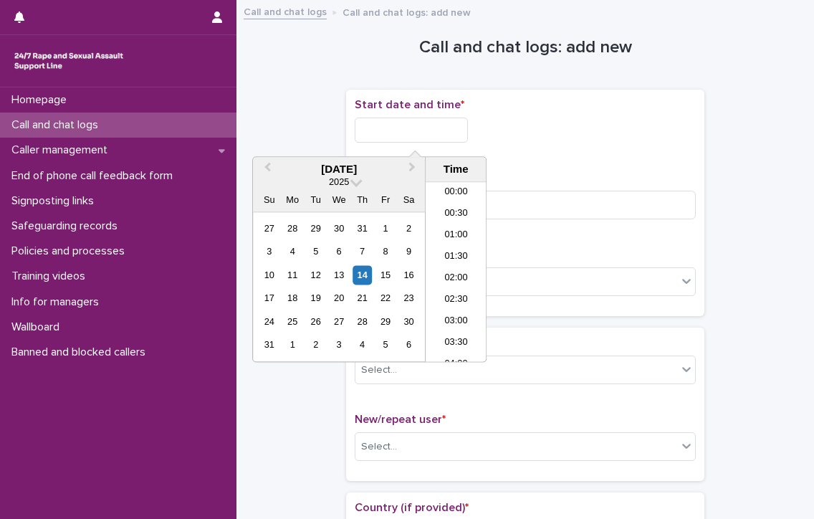
scroll to position [523, 0]
click at [456, 266] on li "14:00" at bounding box center [455, 271] width 61 height 21
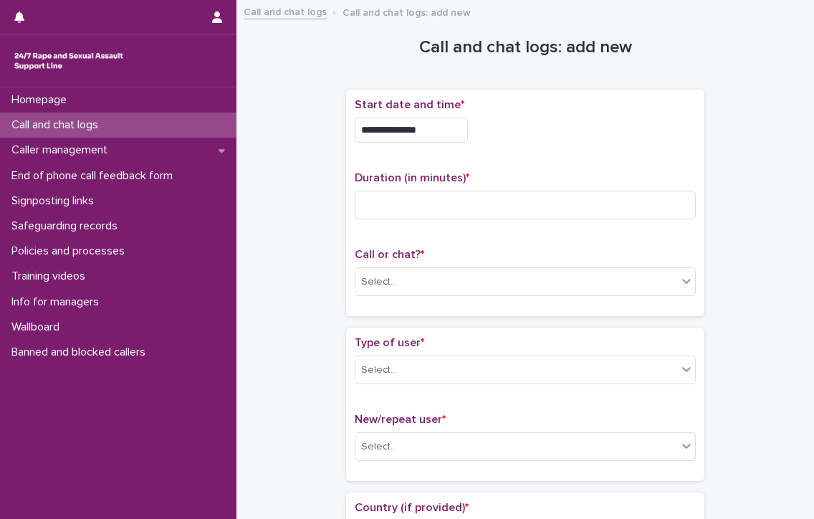
click at [443, 130] on input "**********" at bounding box center [411, 129] width 113 height 25
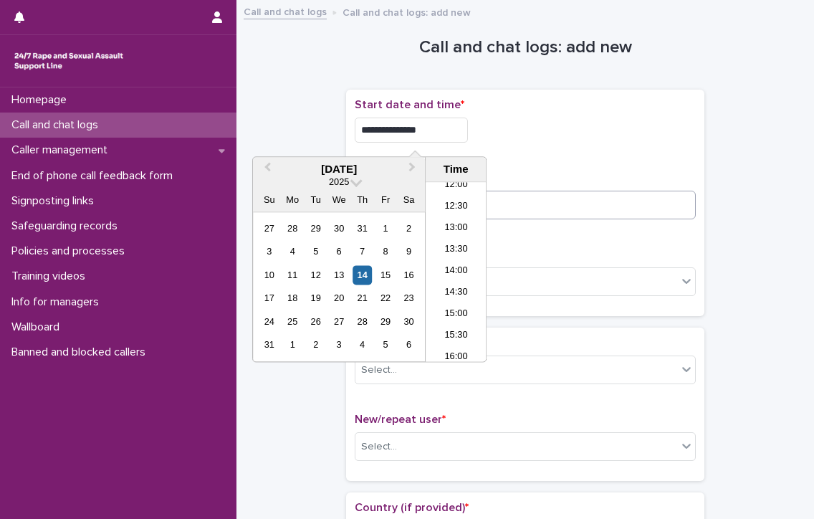
type input "**********"
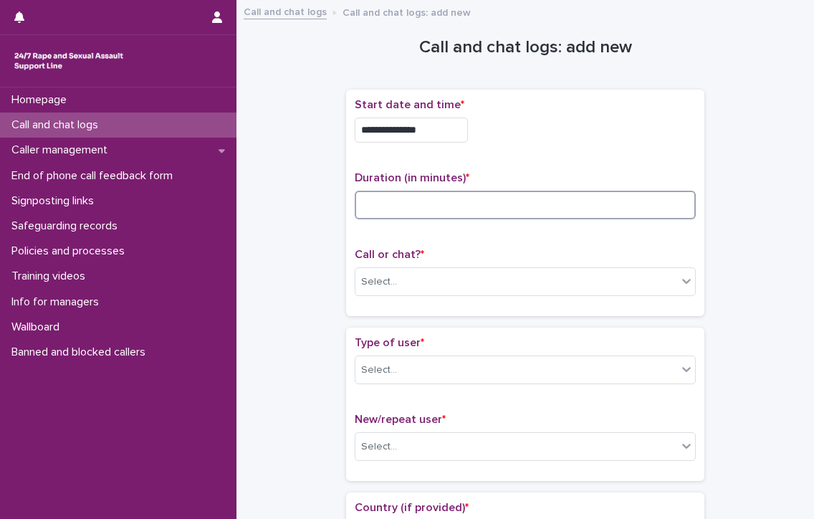
click at [553, 205] on input at bounding box center [525, 205] width 341 height 29
type input "*"
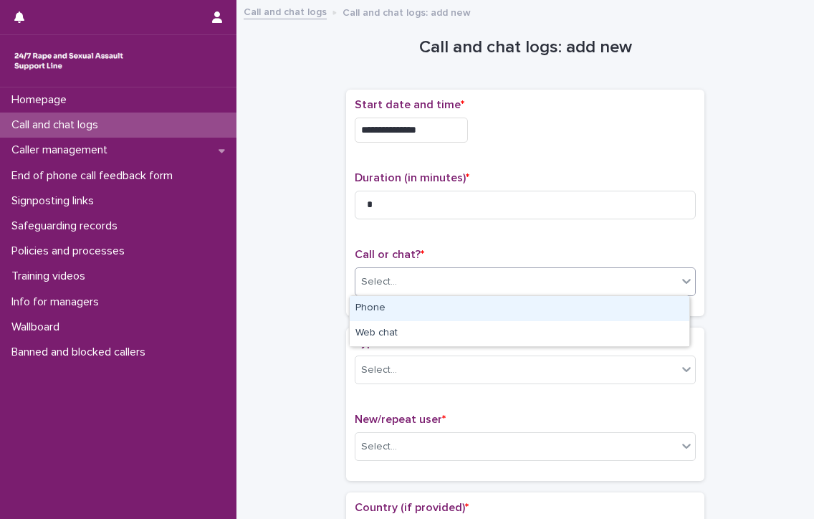
click at [458, 281] on div "Select..." at bounding box center [516, 282] width 322 height 24
click at [394, 302] on div "Phone" at bounding box center [520, 308] width 340 height 25
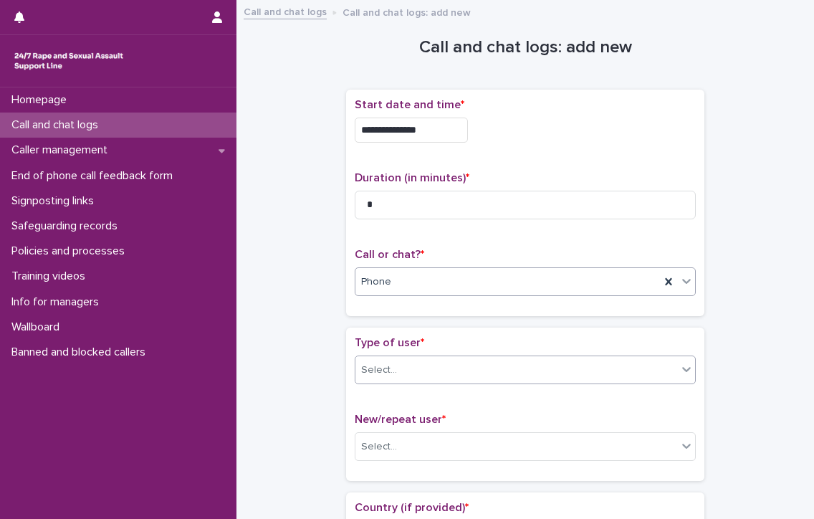
click at [367, 368] on div "Select..." at bounding box center [379, 369] width 36 height 15
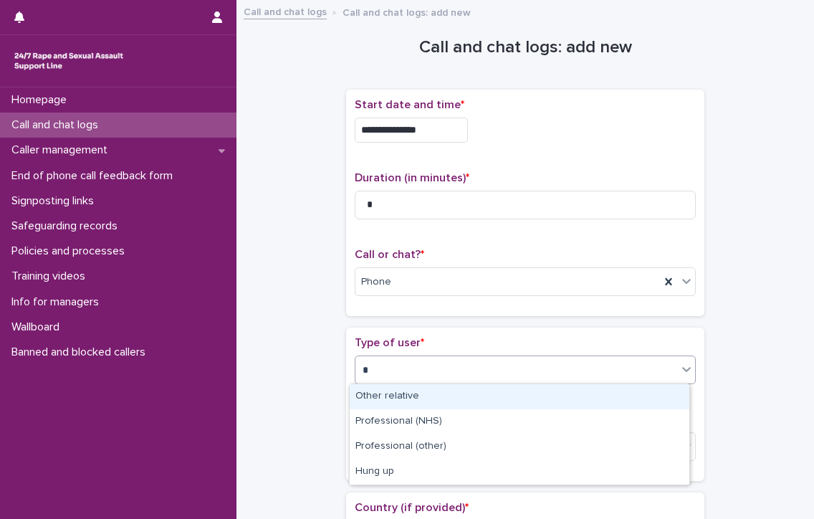
type input "**"
click at [395, 389] on div "Hung up" at bounding box center [520, 396] width 340 height 25
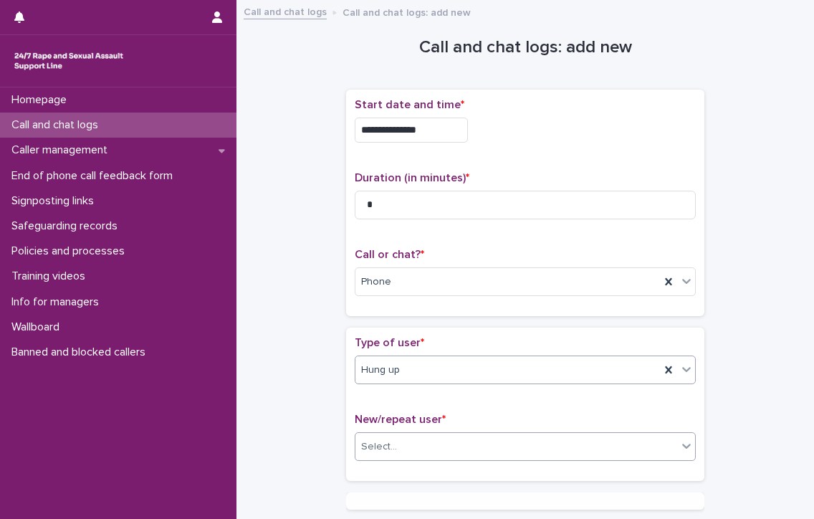
click at [420, 440] on div "Select..." at bounding box center [516, 447] width 322 height 24
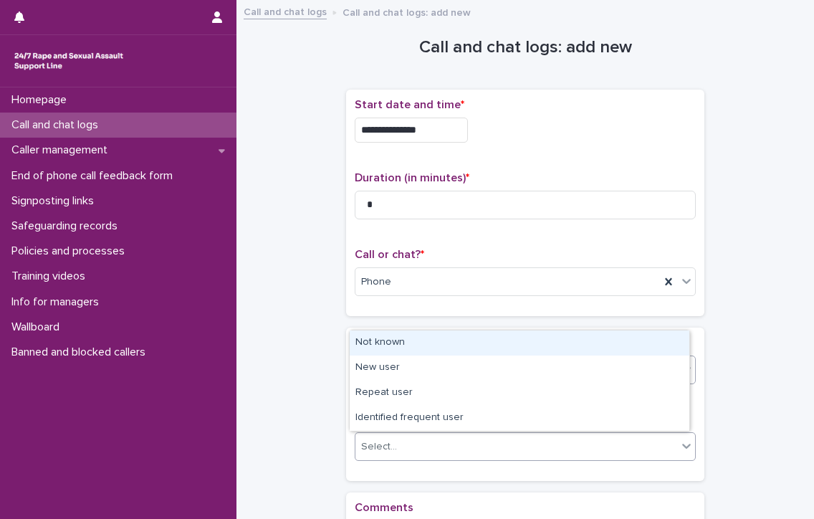
click at [390, 340] on div "Not known" at bounding box center [520, 342] width 340 height 25
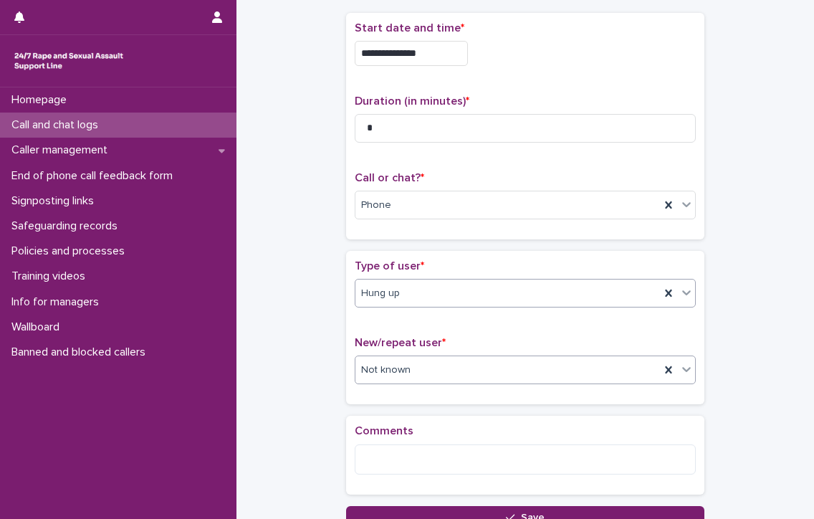
scroll to position [198, 0]
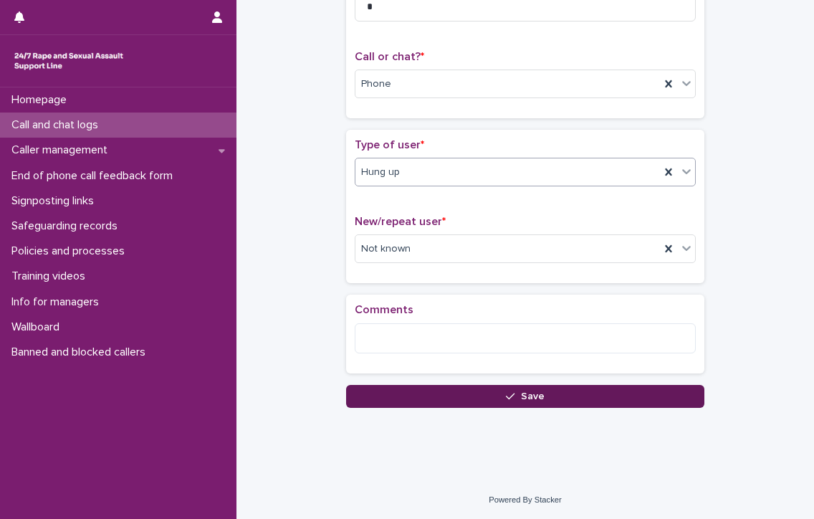
click at [536, 387] on button "Save" at bounding box center [525, 396] width 358 height 23
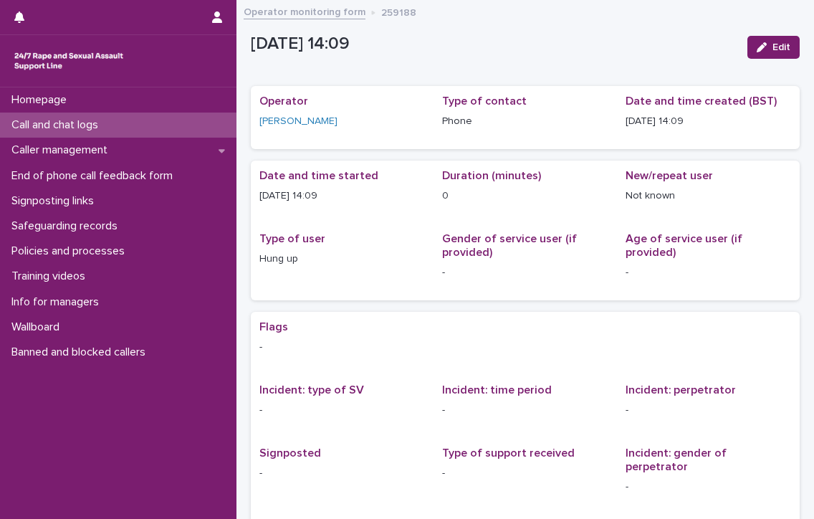
click at [112, 120] on div "Call and chat logs" at bounding box center [118, 124] width 236 height 25
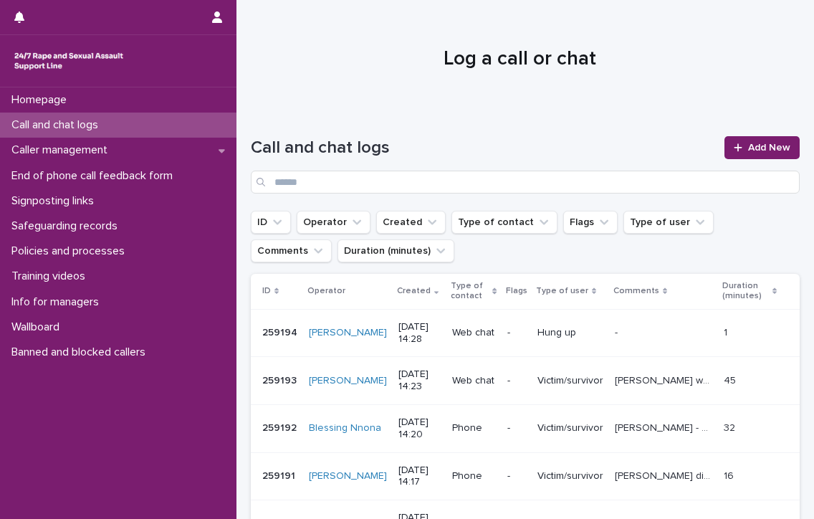
click at [115, 117] on div "Call and chat logs" at bounding box center [118, 124] width 236 height 25
